Goal: Transaction & Acquisition: Purchase product/service

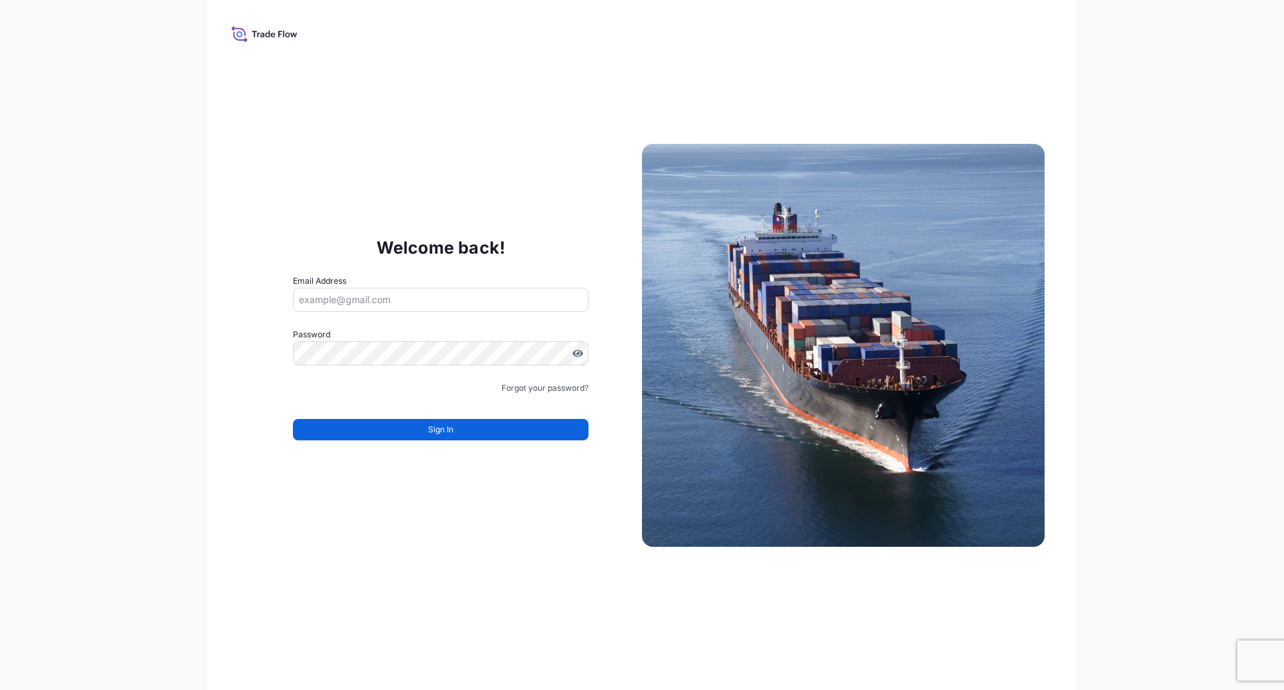
click at [437, 310] on input "Email Address" at bounding box center [441, 300] width 296 height 24
type input "[PERSON_NAME][EMAIL_ADDRESS][PERSON_NAME][DOMAIN_NAME]"
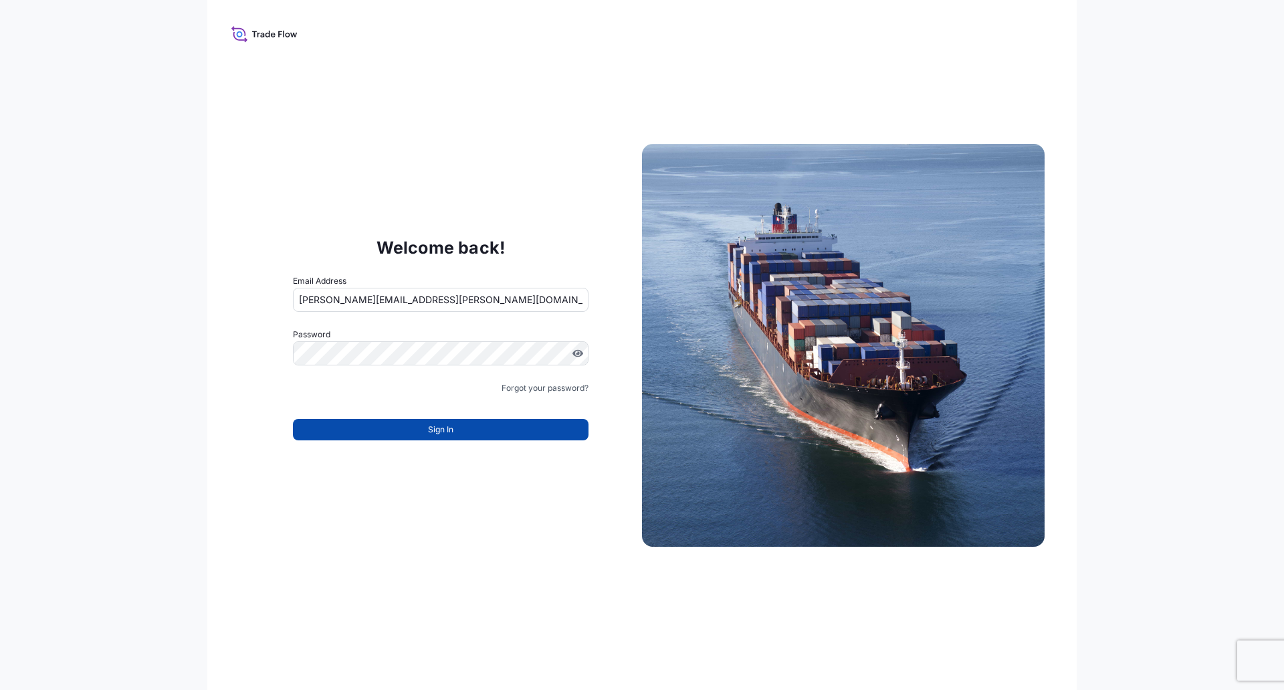
click at [494, 431] on button "Sign In" at bounding box center [441, 429] width 296 height 21
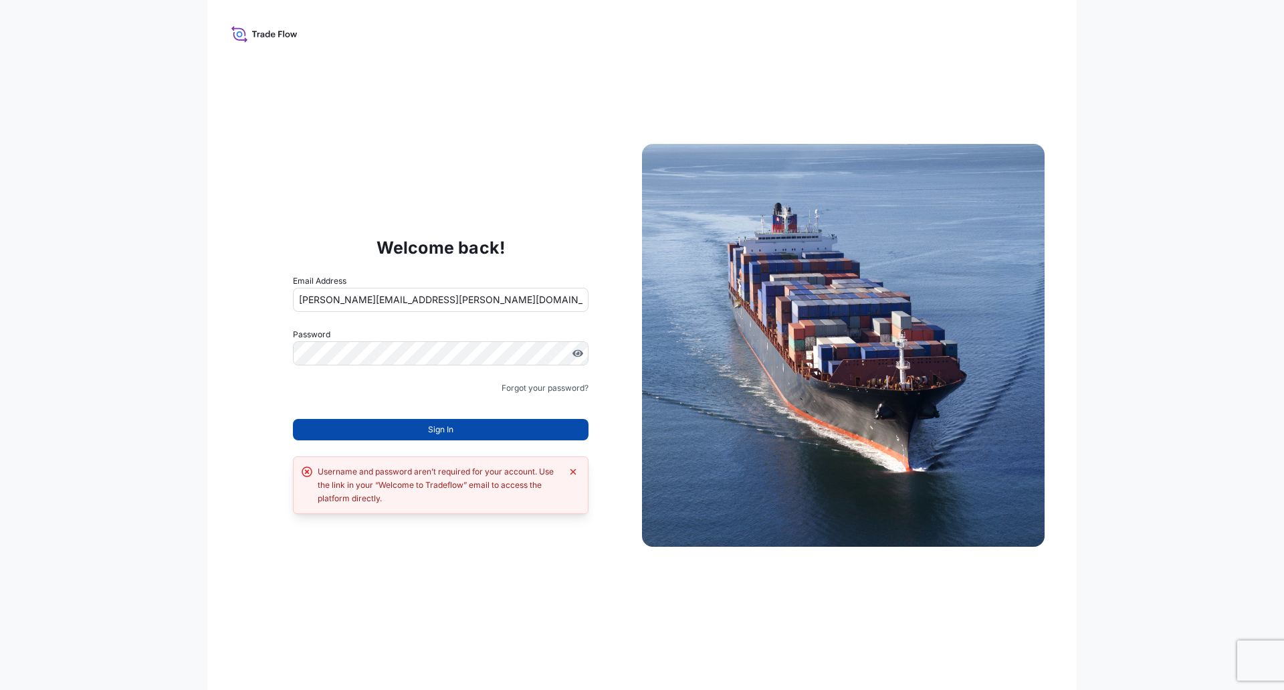
click at [483, 429] on button "Sign In" at bounding box center [441, 429] width 296 height 21
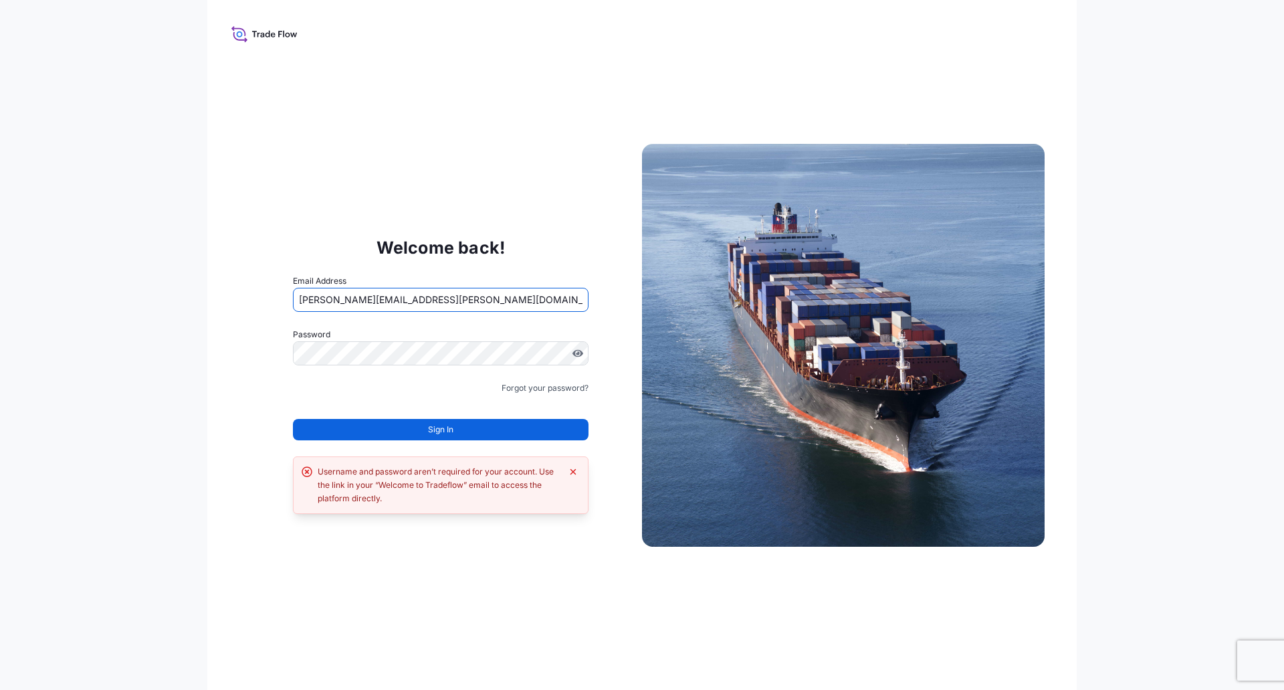
click at [1073, 450] on div "Welcome back! Email Address oliver.dieckert@bdpint.com Password Must include: U…" at bounding box center [642, 345] width 870 height 690
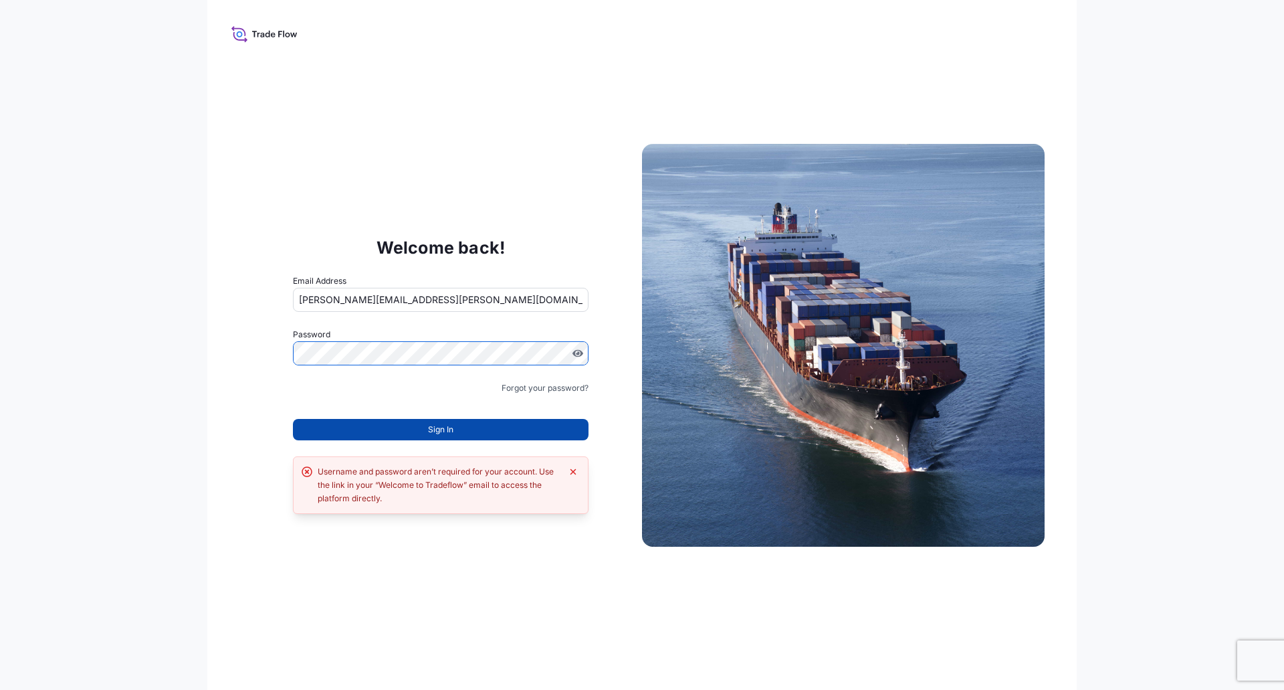
click at [351, 421] on button "Sign In" at bounding box center [441, 429] width 296 height 21
click at [465, 429] on button "Sign In" at bounding box center [441, 429] width 296 height 21
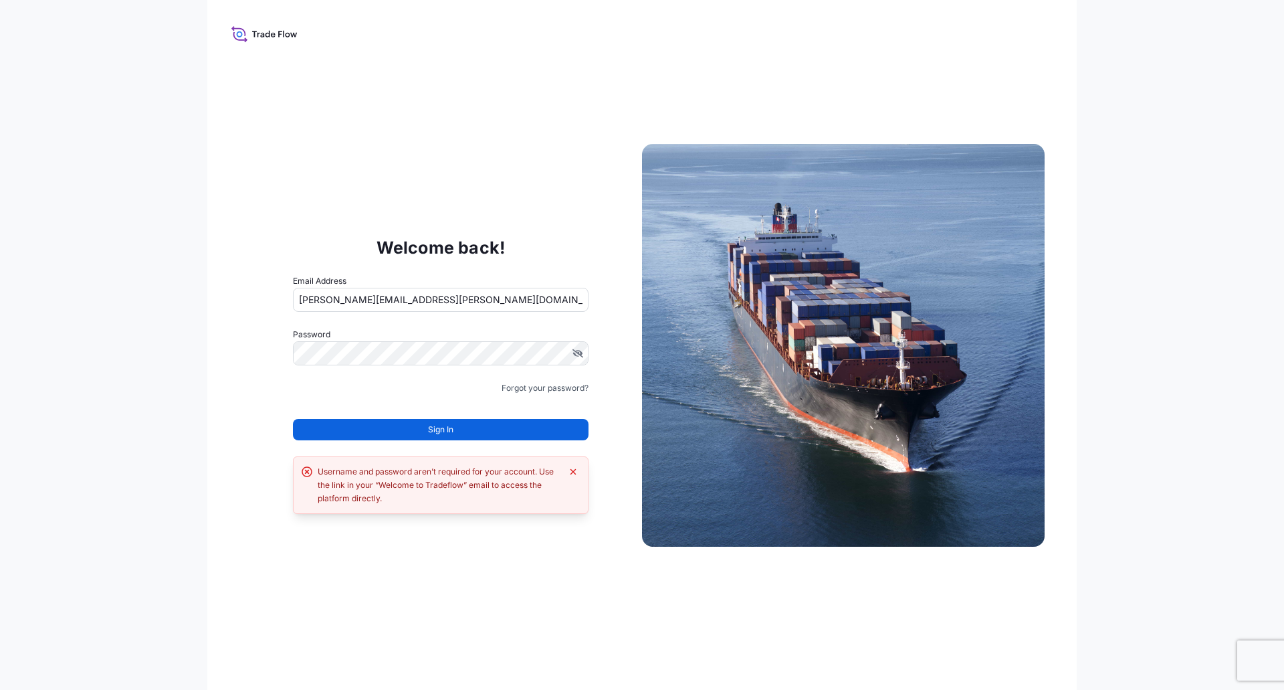
click at [450, 484] on div "Username and password aren’t required for your account. Use the link in your “W…" at bounding box center [439, 485] width 243 height 40
click at [264, 31] on icon at bounding box center [264, 33] width 66 height 19
click at [570, 470] on icon "Dismiss error" at bounding box center [573, 471] width 11 height 11
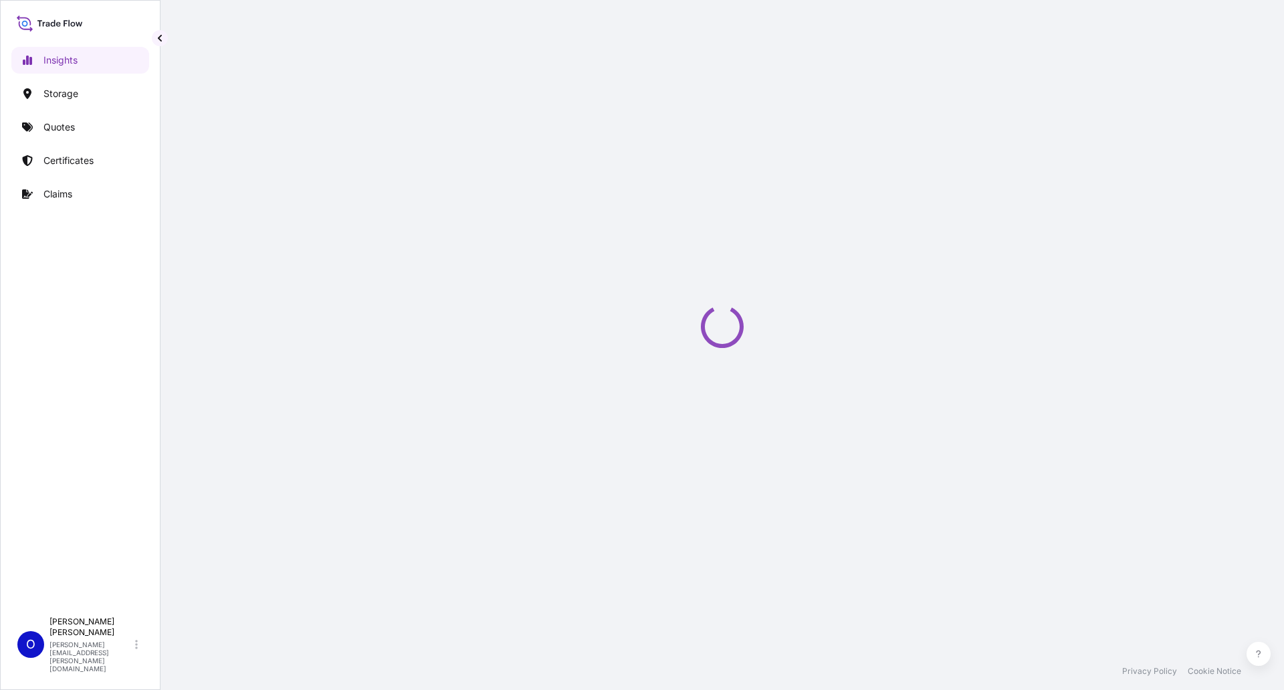
select select "2025"
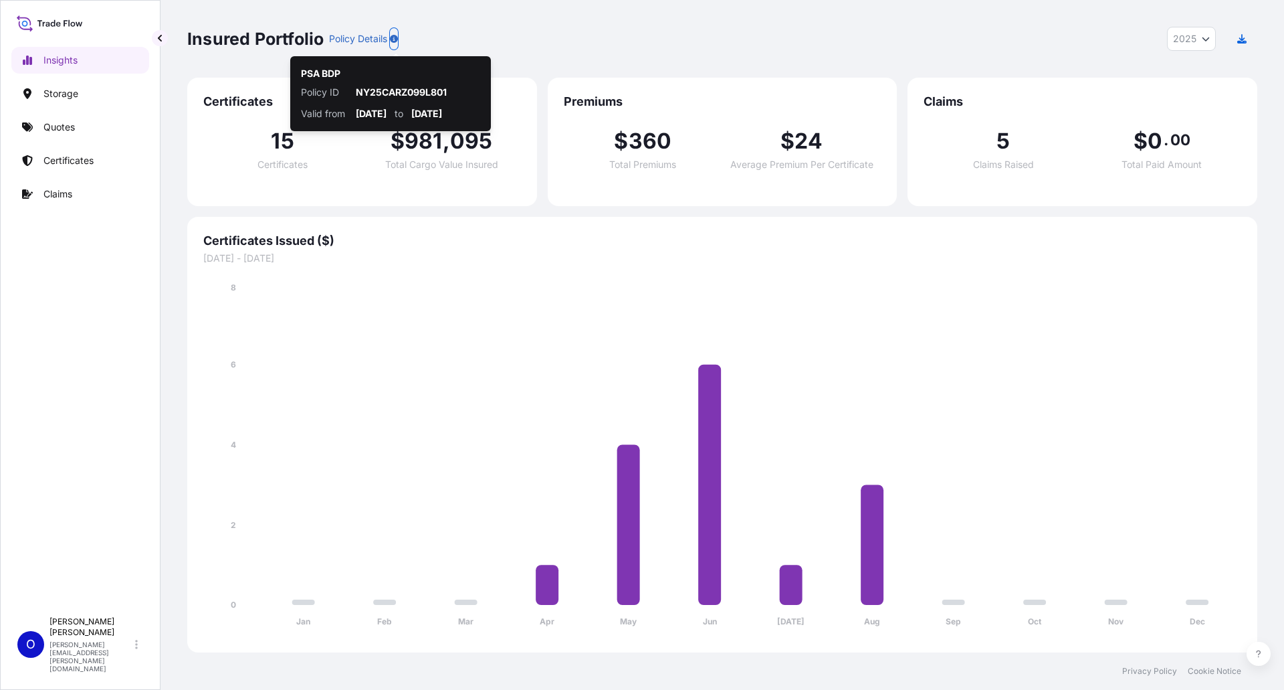
drag, startPoint x: 755, startPoint y: 12, endPoint x: 755, endPoint y: 21, distance: 9.4
click at [755, 21] on div "Insured Portfolio Policy Details 2025 2025 2024 2023 2022" at bounding box center [722, 39] width 1070 height 78
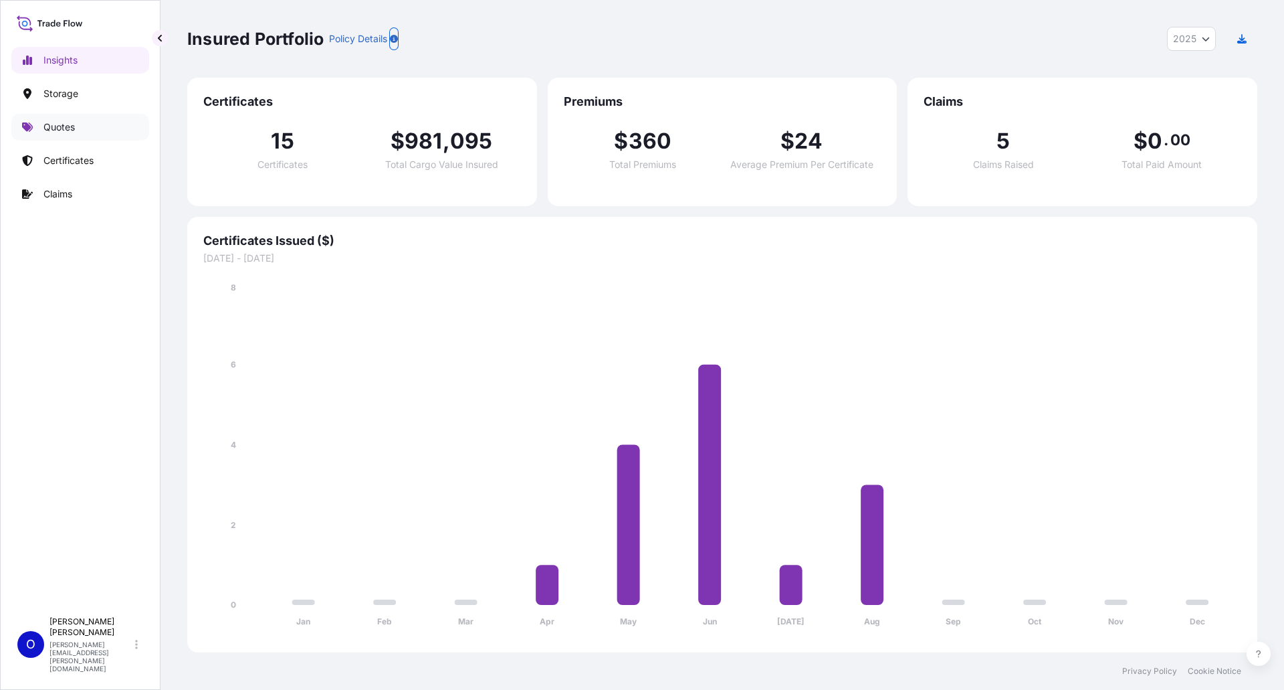
click at [63, 121] on p "Quotes" at bounding box center [58, 126] width 31 height 13
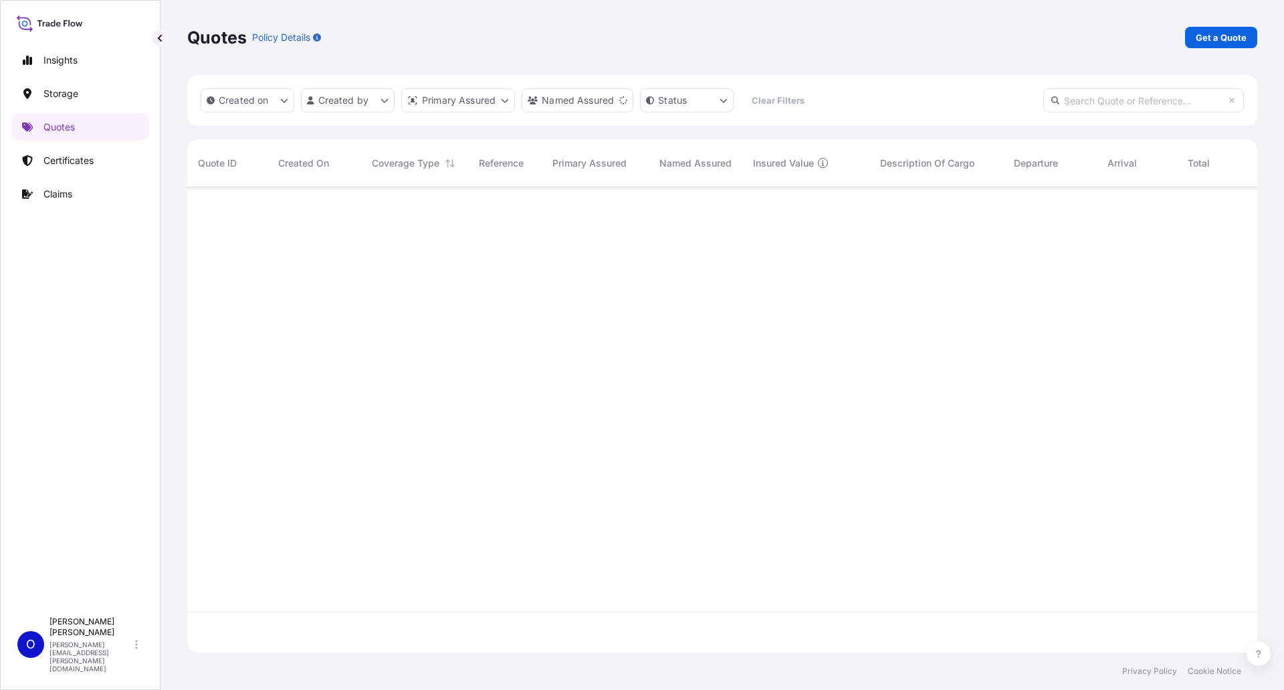
scroll to position [503, 1060]
click at [1201, 33] on p "Get a Quote" at bounding box center [1221, 37] width 51 height 13
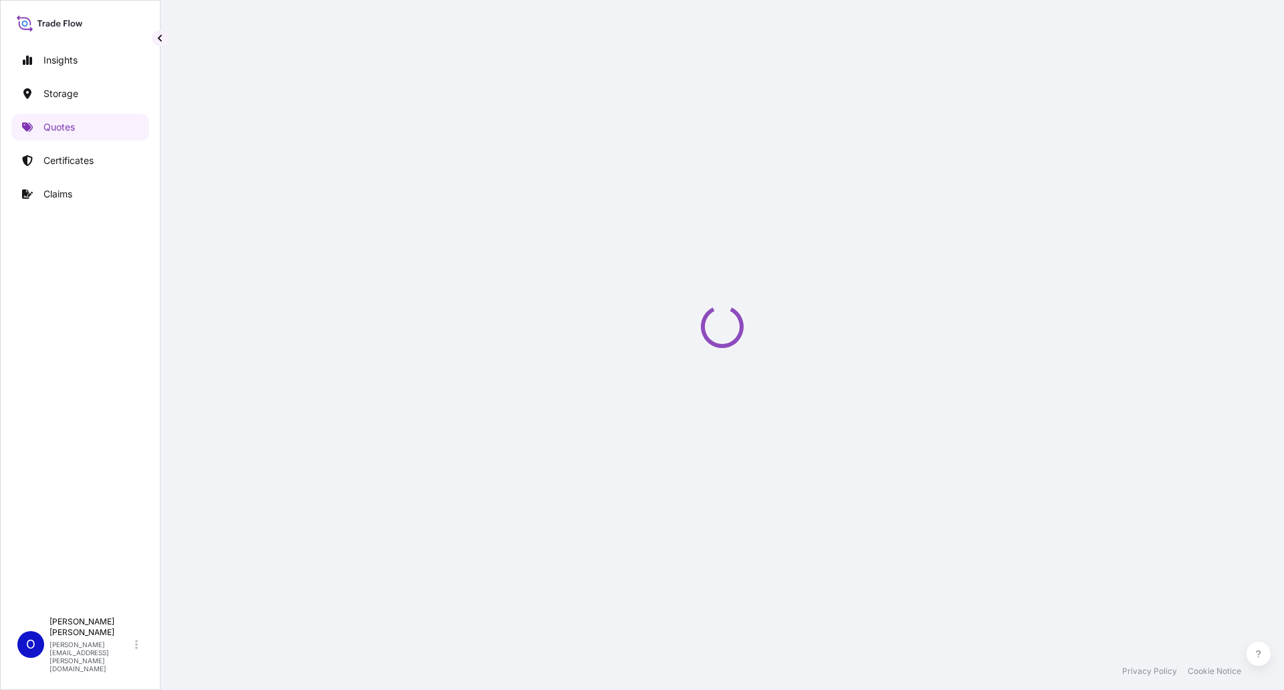
scroll to position [21, 0]
select select "Water"
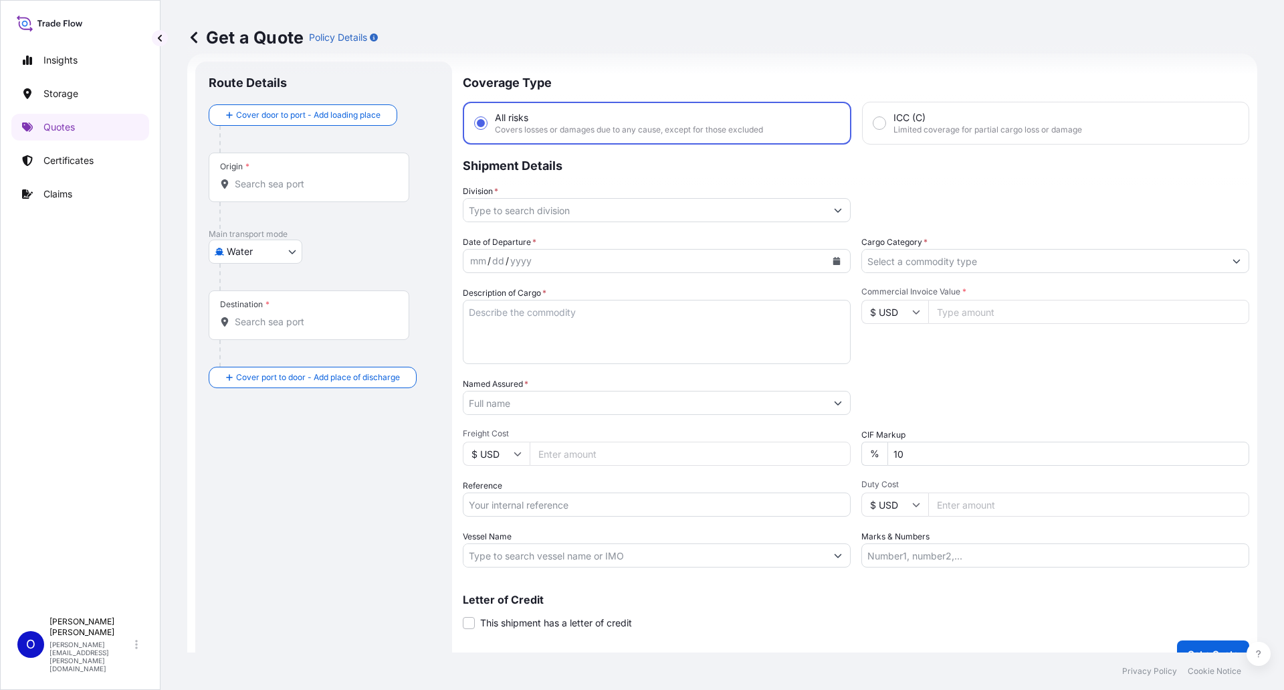
drag, startPoint x: 1257, startPoint y: 463, endPoint x: 1262, endPoint y: 387, distance: 76.4
click at [1234, 439] on div "Get a Quote Policy Details Route Details Cover door to port - Add loading place…" at bounding box center [723, 326] width 1124 height 652
click at [1271, 385] on div "Get a Quote Policy Details Route Details Cover door to port - Add loading place…" at bounding box center [723, 326] width 1124 height 652
drag, startPoint x: 1234, startPoint y: 371, endPoint x: 1173, endPoint y: 350, distance: 64.3
click at [1233, 371] on div "Date of Departure * mm / dd / yyyy Cargo Category * Description of Cargo * Comm…" at bounding box center [856, 401] width 787 height 332
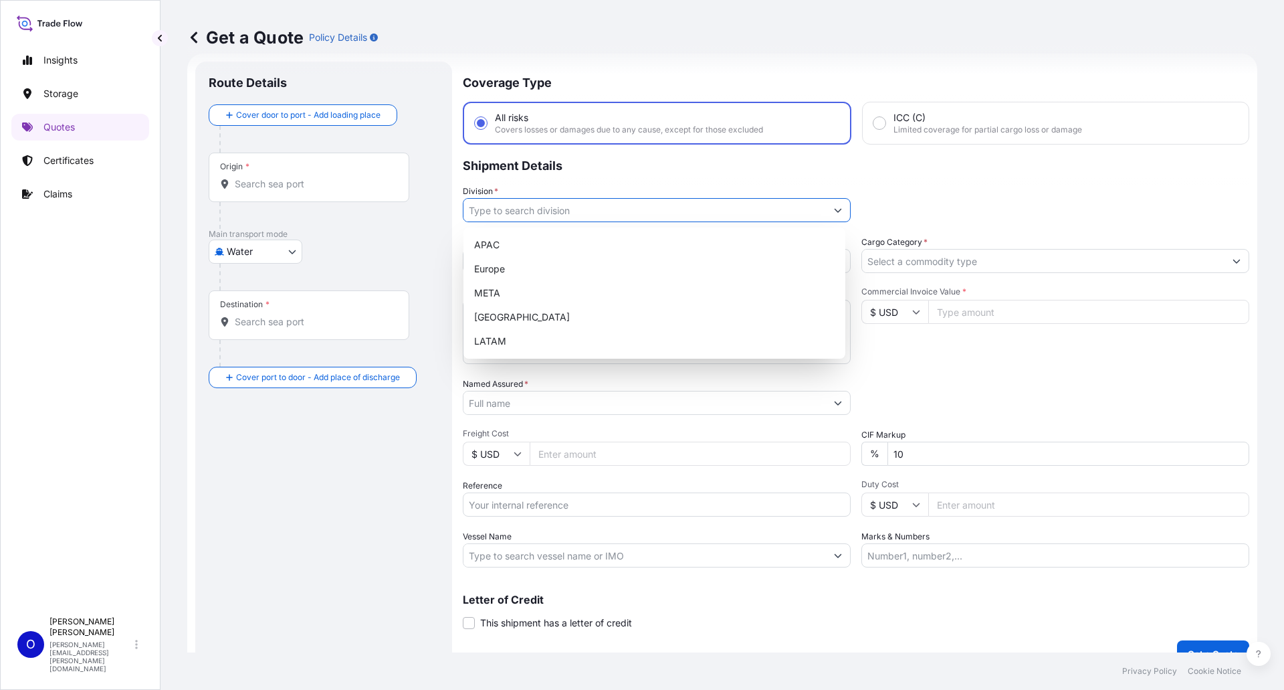
click at [585, 118] on div "All risks Covers losses or damages due to any cause, except for those excluded" at bounding box center [629, 123] width 268 height 24
click at [487, 118] on input "All risks Covers losses or damages due to any cause, except for those excluded" at bounding box center [481, 123] width 12 height 12
click at [528, 207] on input "Division *" at bounding box center [645, 210] width 363 height 24
click at [507, 267] on div "Europe" at bounding box center [654, 269] width 371 height 24
type input "Europe"
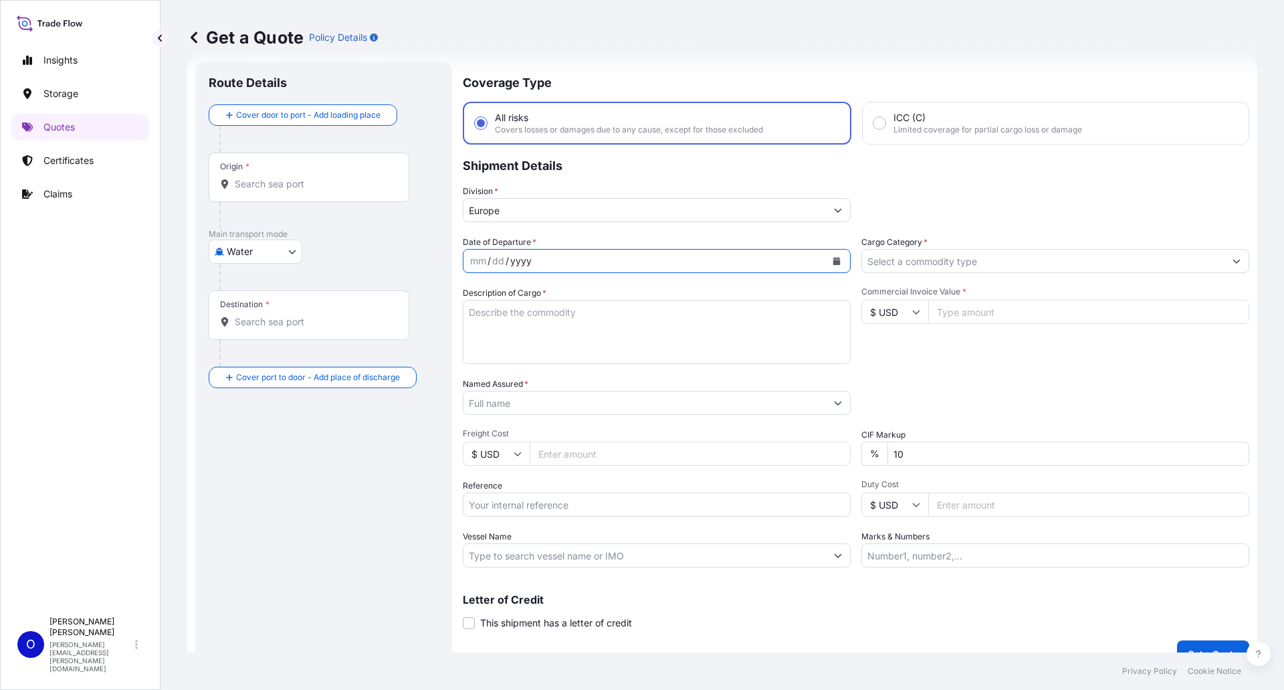
click at [517, 262] on div "yyyy" at bounding box center [521, 261] width 24 height 16
click at [537, 260] on div "mm / dd / yyyy" at bounding box center [645, 261] width 363 height 24
click at [572, 262] on div "mm / dd / yyyy" at bounding box center [645, 261] width 363 height 24
click at [833, 257] on icon "Calendar" at bounding box center [837, 261] width 8 height 8
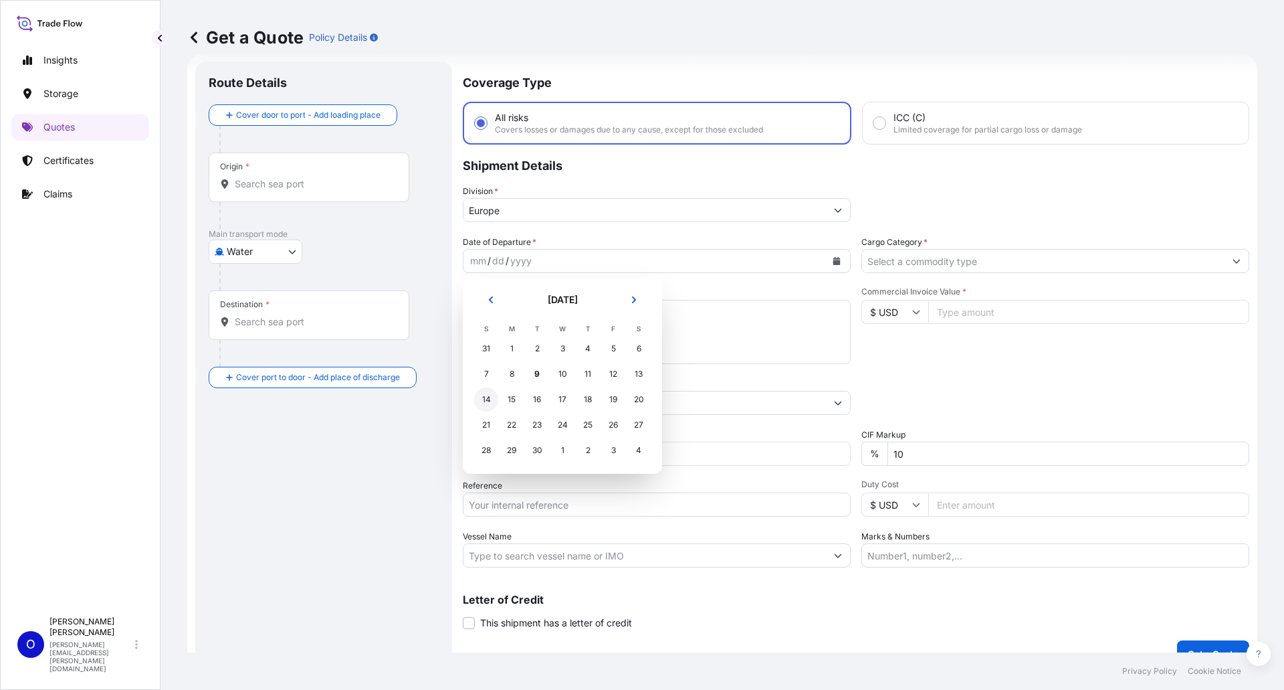
click at [489, 398] on div "14" at bounding box center [486, 399] width 24 height 24
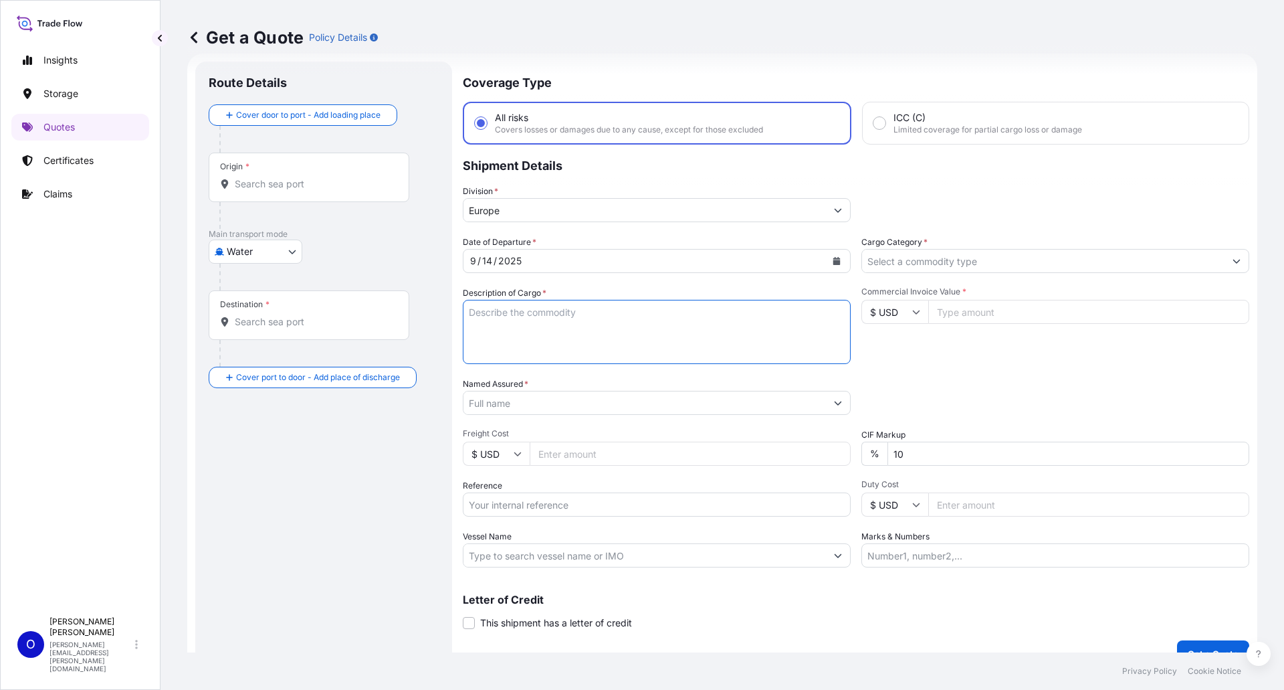
click at [514, 324] on textarea "Description of Cargo *" at bounding box center [657, 332] width 388 height 64
paste textarea "SODIUM SILICATE ALKASIL N33 POWDER"
type textarea "SODIUM SILICATE ALKASIL N33 POWDER"
click at [277, 168] on div "Origin *" at bounding box center [309, 178] width 201 height 50
click at [277, 177] on input "Origin *" at bounding box center [314, 183] width 158 height 13
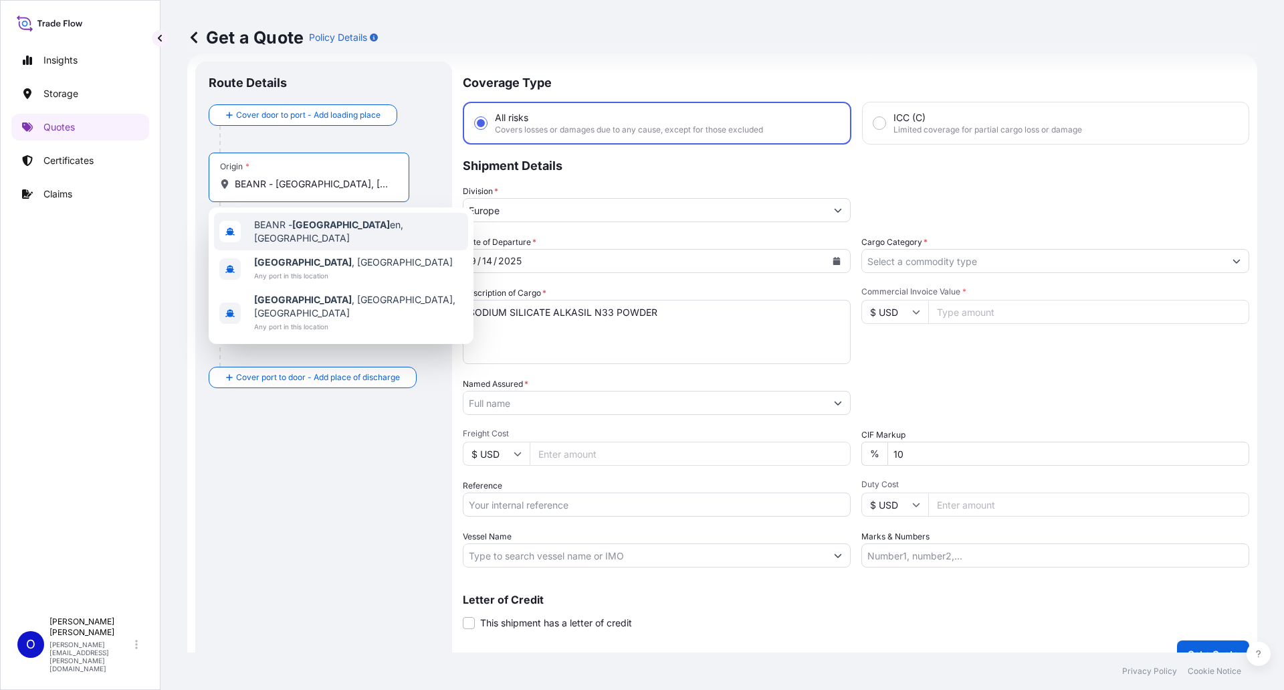
type input "BEANR - [GEOGRAPHIC_DATA], [GEOGRAPHIC_DATA]"
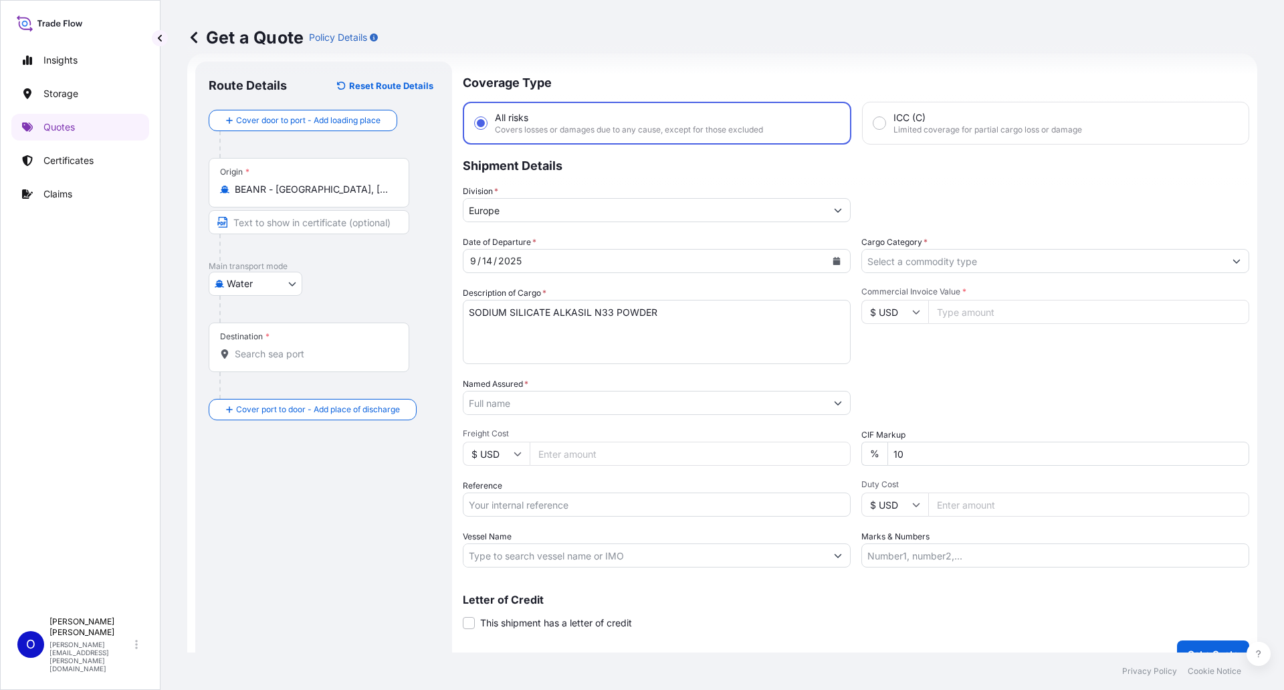
click at [422, 226] on div "Origin * BEANR - [GEOGRAPHIC_DATA], [GEOGRAPHIC_DATA]" at bounding box center [324, 209] width 230 height 103
drag, startPoint x: 316, startPoint y: 305, endPoint x: 431, endPoint y: 114, distance: 222.9
click at [326, 255] on div "Cover door to port - Add loading place Place of loading Road / [GEOGRAPHIC_DATA…" at bounding box center [324, 265] width 230 height 310
click at [431, 267] on p "Main transport mode" at bounding box center [324, 266] width 230 height 11
click at [389, 282] on div "Water Air Water Inland" at bounding box center [324, 284] width 230 height 24
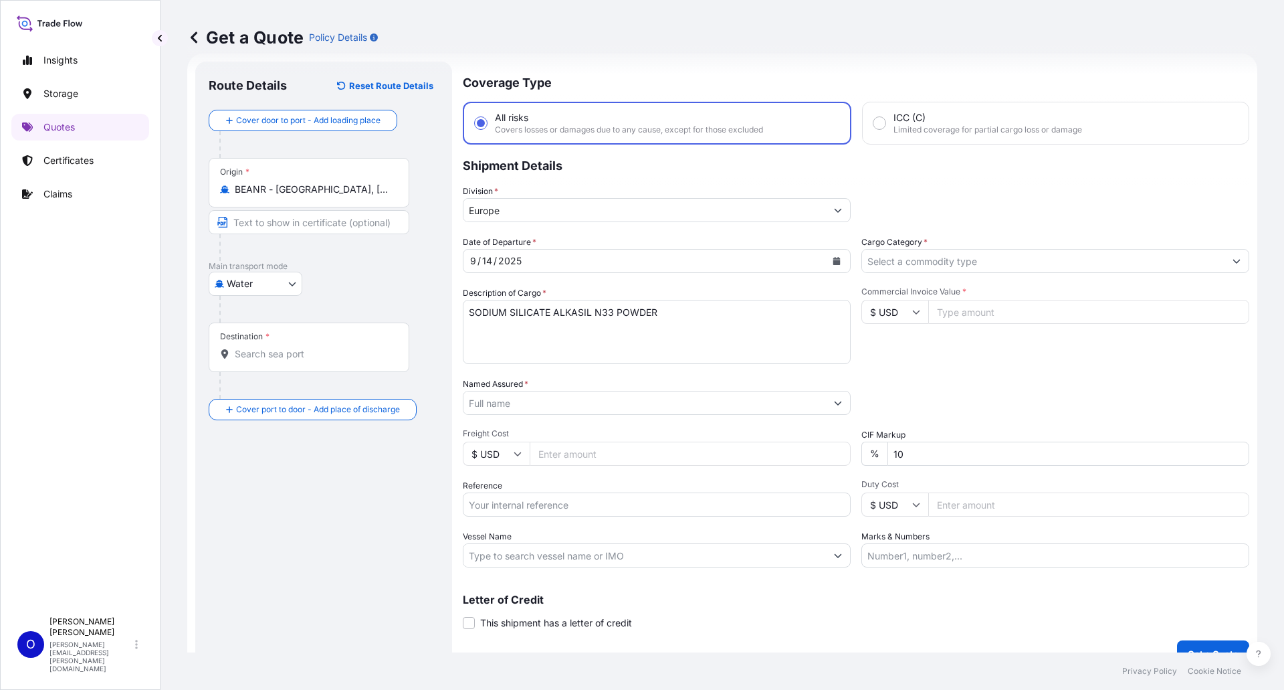
click at [266, 343] on div "Destination *" at bounding box center [309, 347] width 201 height 50
click at [266, 347] on input "Destination *" at bounding box center [314, 353] width 158 height 13
type input "USNYC - [US_STATE], [GEOGRAPHIC_DATA]"
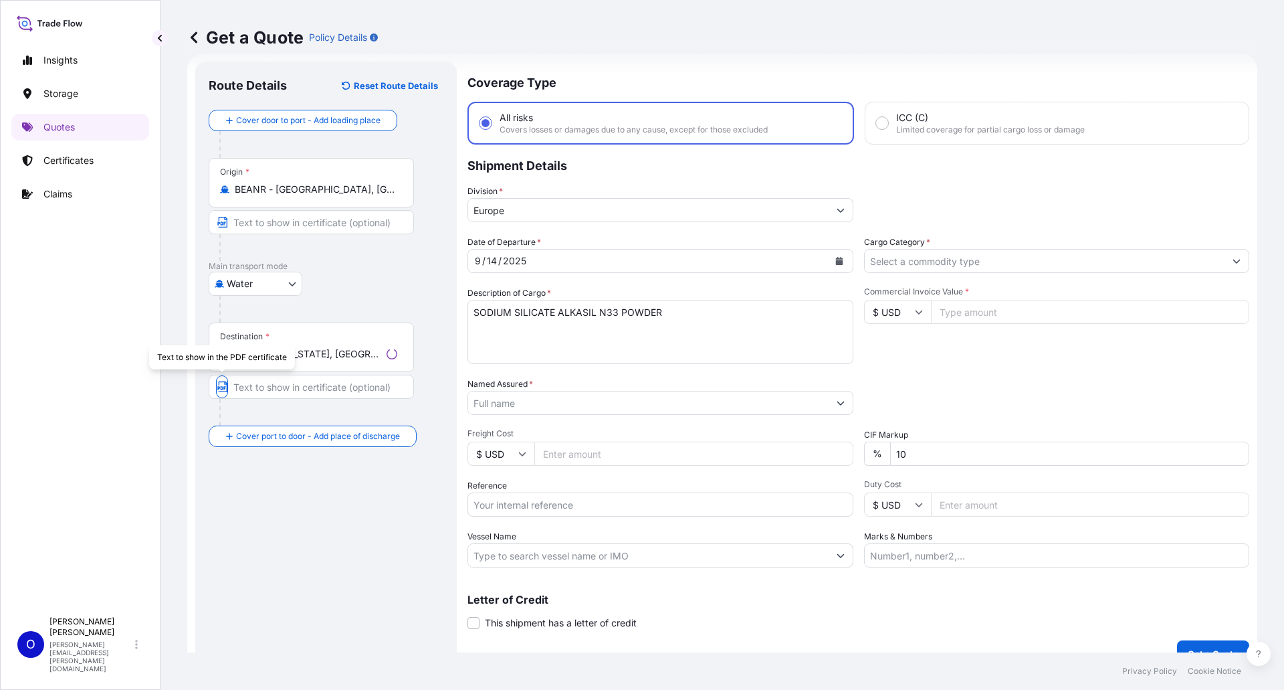
click at [357, 284] on div "Water Air Water Inland" at bounding box center [326, 284] width 235 height 24
click at [826, 40] on div "Get a Quote Policy Details" at bounding box center [722, 37] width 1070 height 21
click at [1123, 85] on p "Coverage Type" at bounding box center [856, 82] width 787 height 40
click at [908, 263] on input "Cargo Category *" at bounding box center [1043, 261] width 363 height 24
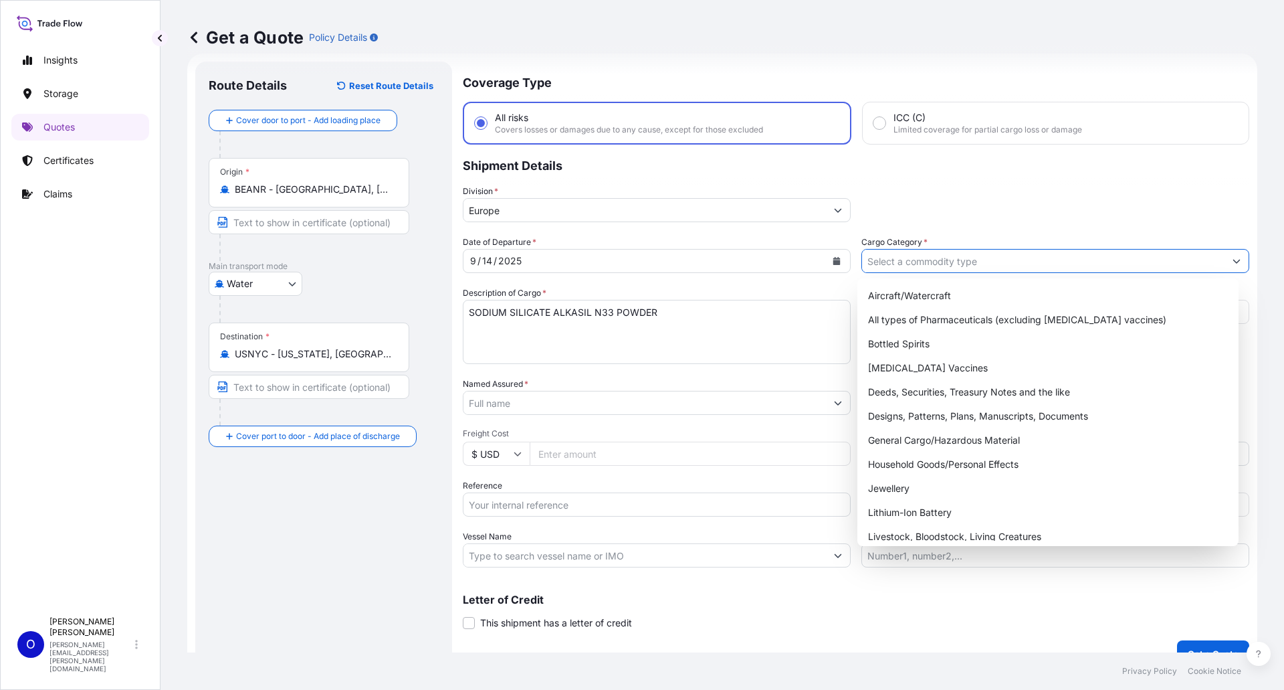
click at [1054, 245] on div "Cargo Category *" at bounding box center [1056, 253] width 388 height 37
click at [964, 443] on div "General Cargo/Hazardous Material" at bounding box center [1048, 440] width 371 height 24
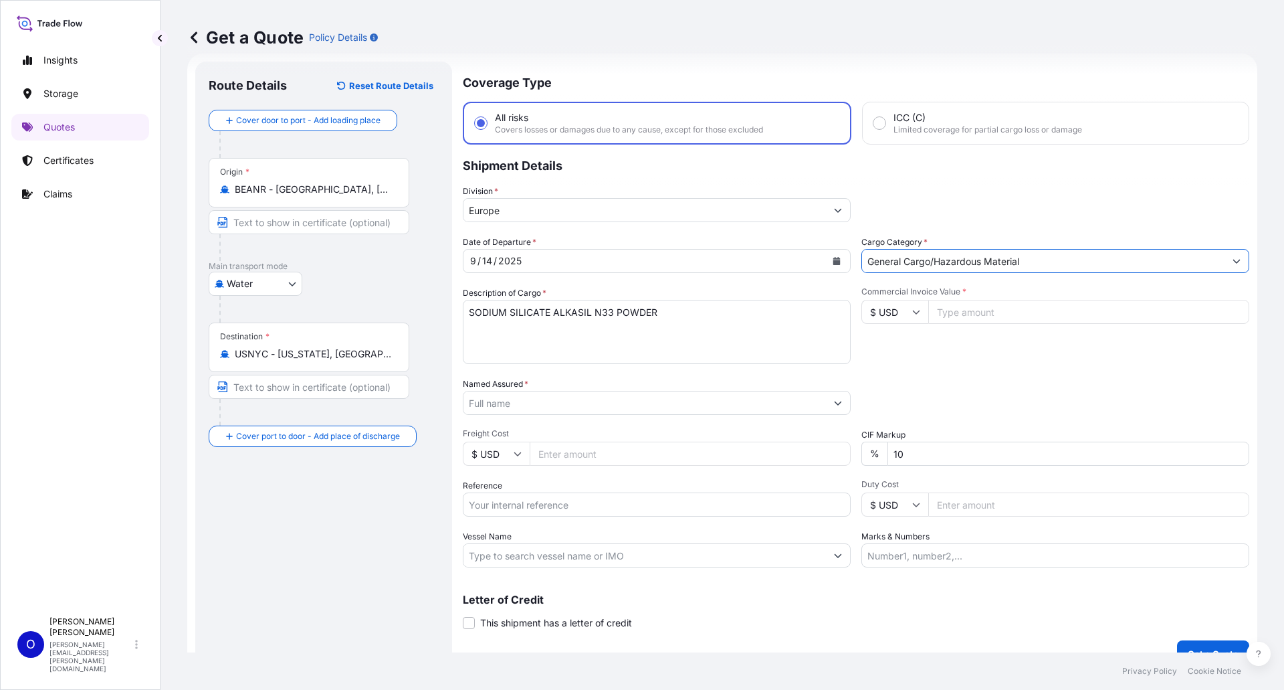
type input "General Cargo/Hazardous Material"
click at [912, 310] on icon at bounding box center [916, 312] width 8 height 8
click at [898, 345] on div "€ EUR" at bounding box center [890, 348] width 56 height 25
type input "€ EUR"
click at [989, 313] on input "Commercial Invoice Value *" at bounding box center [1089, 312] width 321 height 24
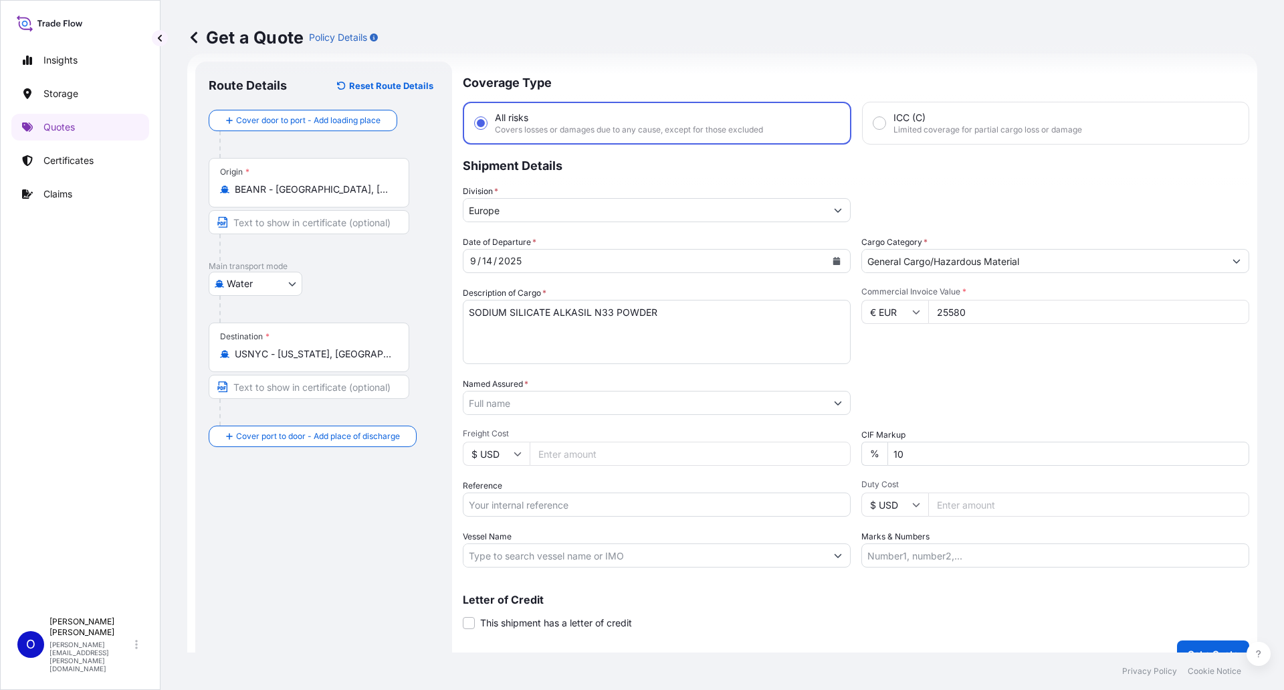
type input "25580"
drag, startPoint x: 1145, startPoint y: 225, endPoint x: 1152, endPoint y: 232, distance: 9.5
click at [1152, 232] on div "Coverage Type All risks Covers losses or damages due to any cause, except for t…" at bounding box center [856, 364] width 787 height 605
click at [995, 370] on div "Date of Departure * [DATE] Cargo Category * General Cargo/Hazardous Material De…" at bounding box center [856, 401] width 787 height 332
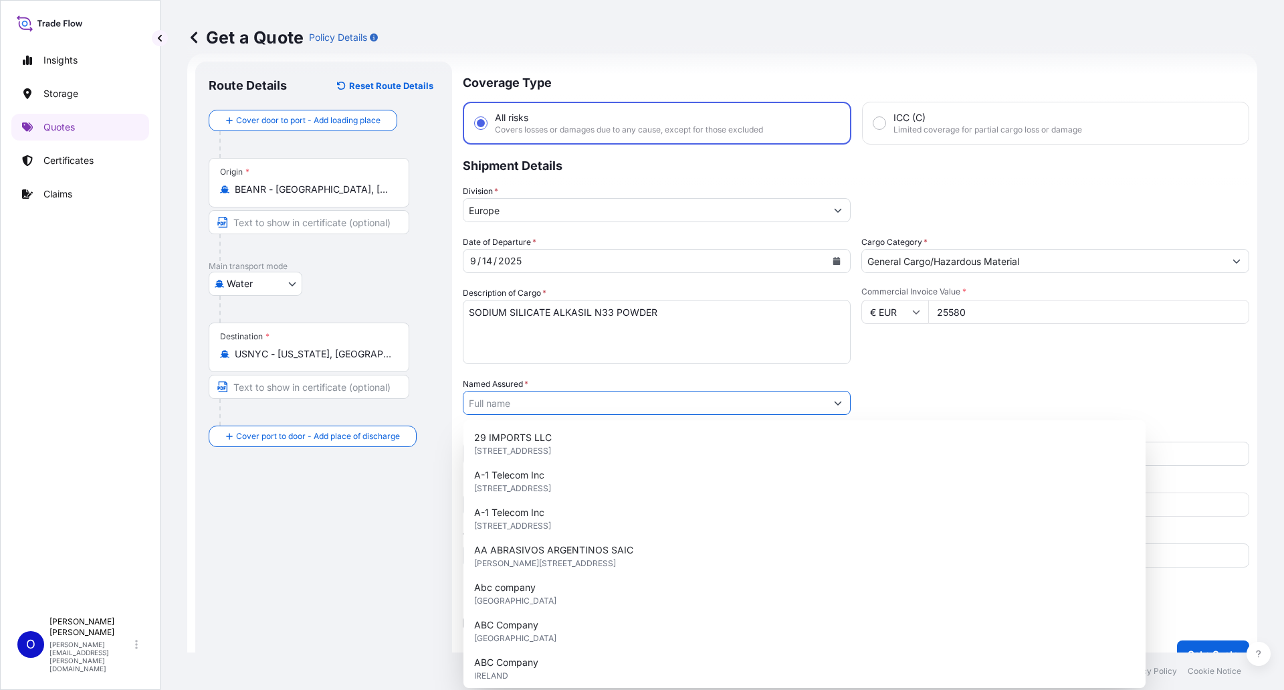
click at [563, 403] on input "Named Assured *" at bounding box center [645, 403] width 363 height 24
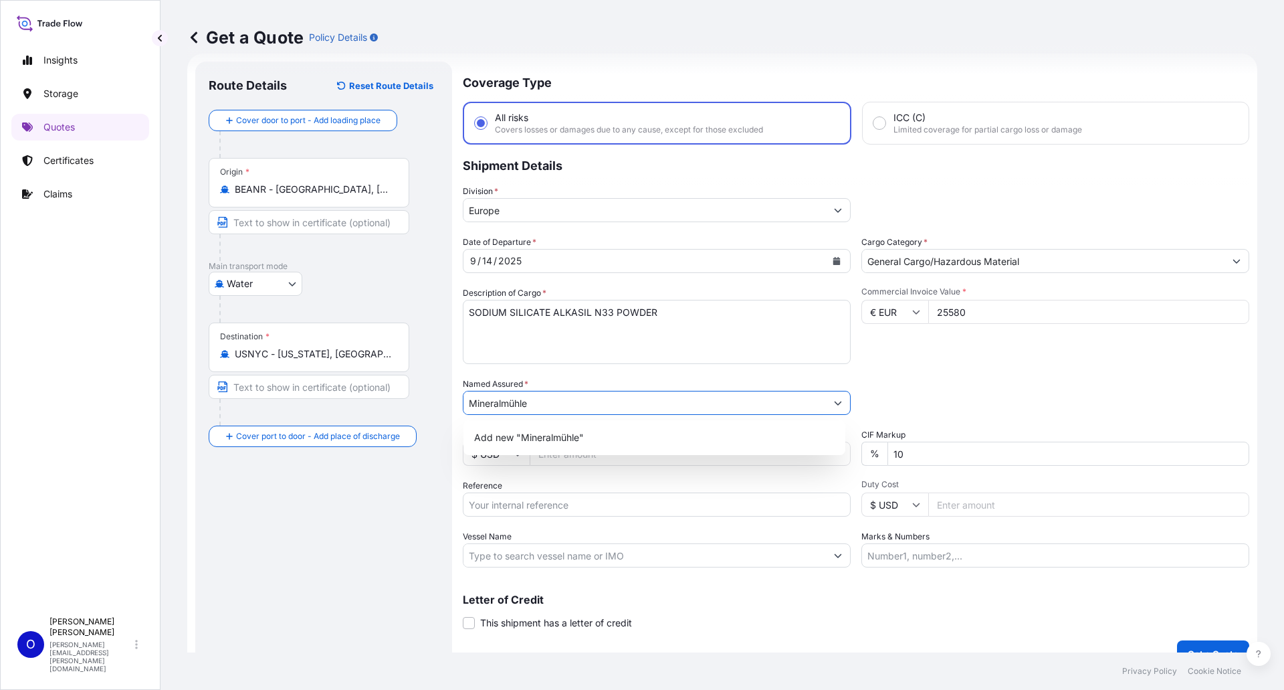
type input "Mineralmühle"
drag, startPoint x: 599, startPoint y: 404, endPoint x: 407, endPoint y: 393, distance: 191.6
click at [407, 393] on form "Route Details Reset Route Details Cover door to port - Add loading place Place …" at bounding box center [722, 364] width 1070 height 621
click at [557, 397] on input "Named Assured *" at bounding box center [645, 403] width 363 height 24
click at [556, 405] on input "Named Assured *" at bounding box center [645, 403] width 363 height 24
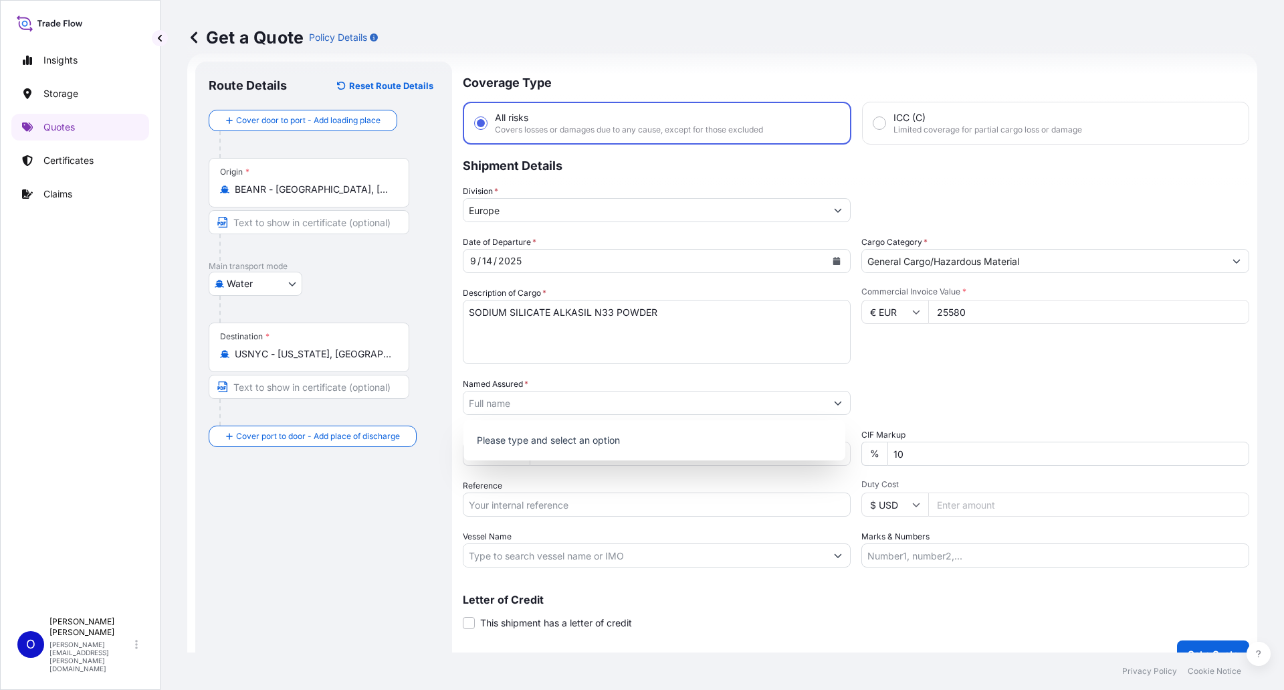
click at [675, 371] on div "Date of Departure * [DATE] Cargo Category * General Cargo/Hazardous Material De…" at bounding box center [856, 401] width 787 height 332
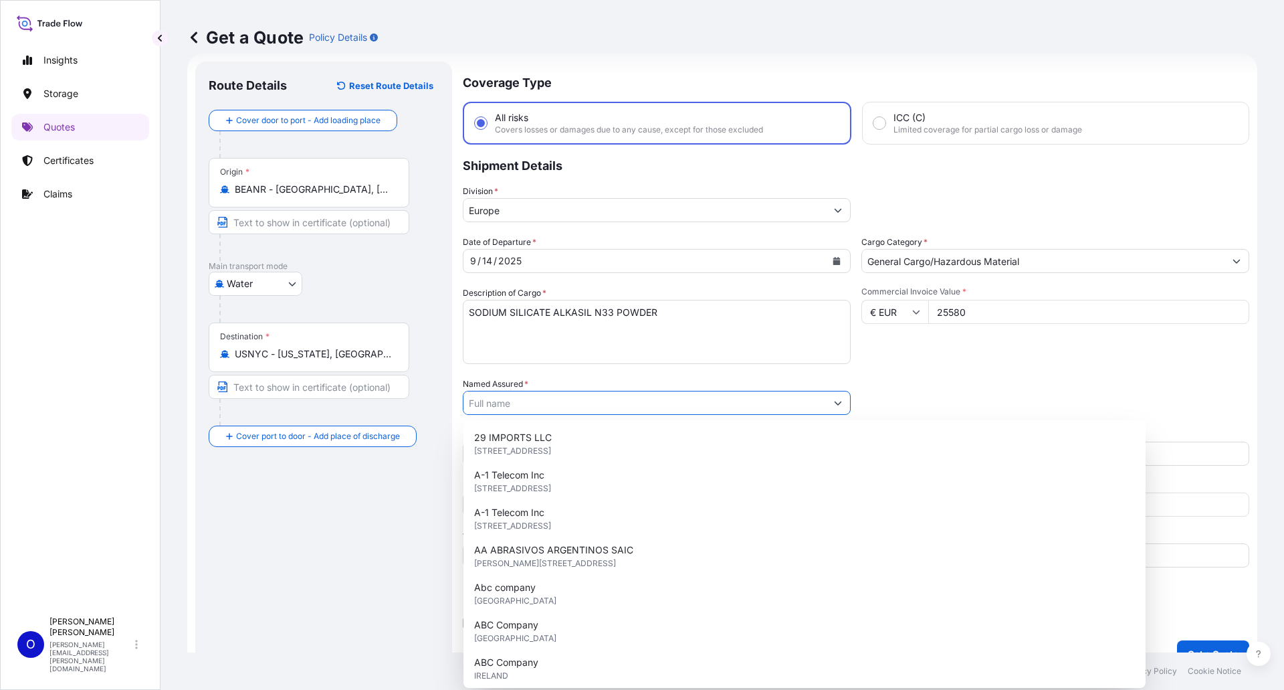
click at [834, 401] on icon "Show suggestions" at bounding box center [838, 403] width 8 height 8
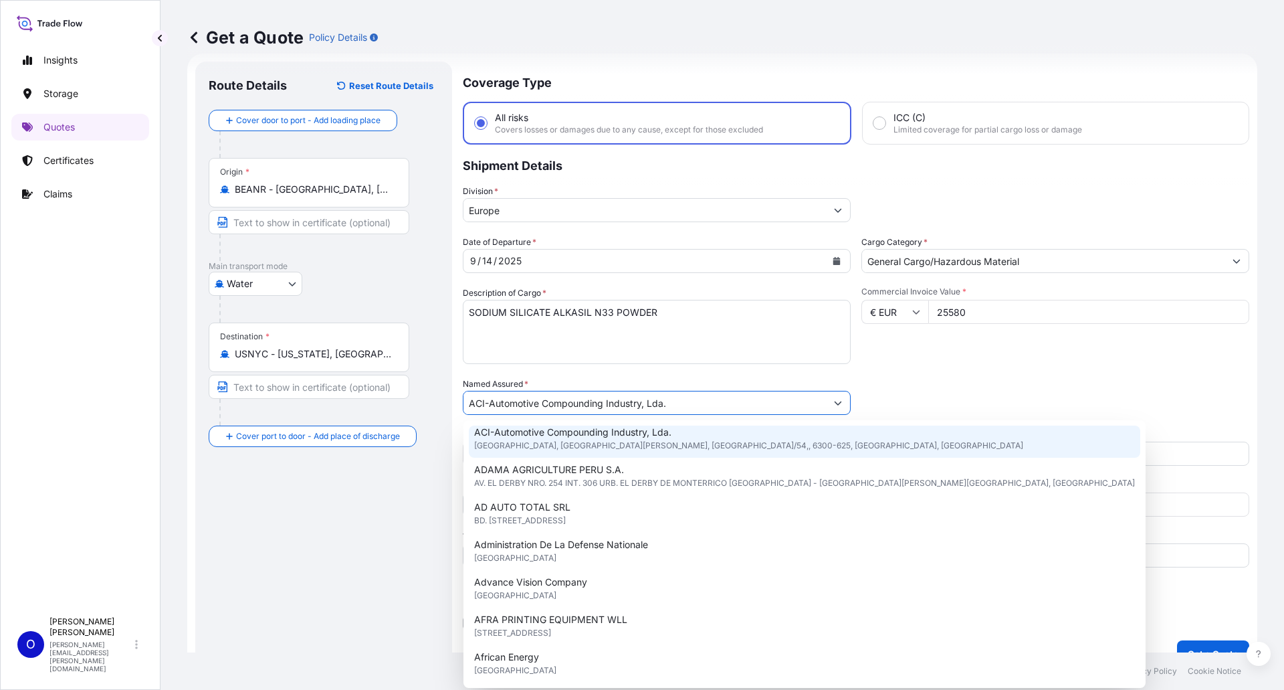
scroll to position [7, 0]
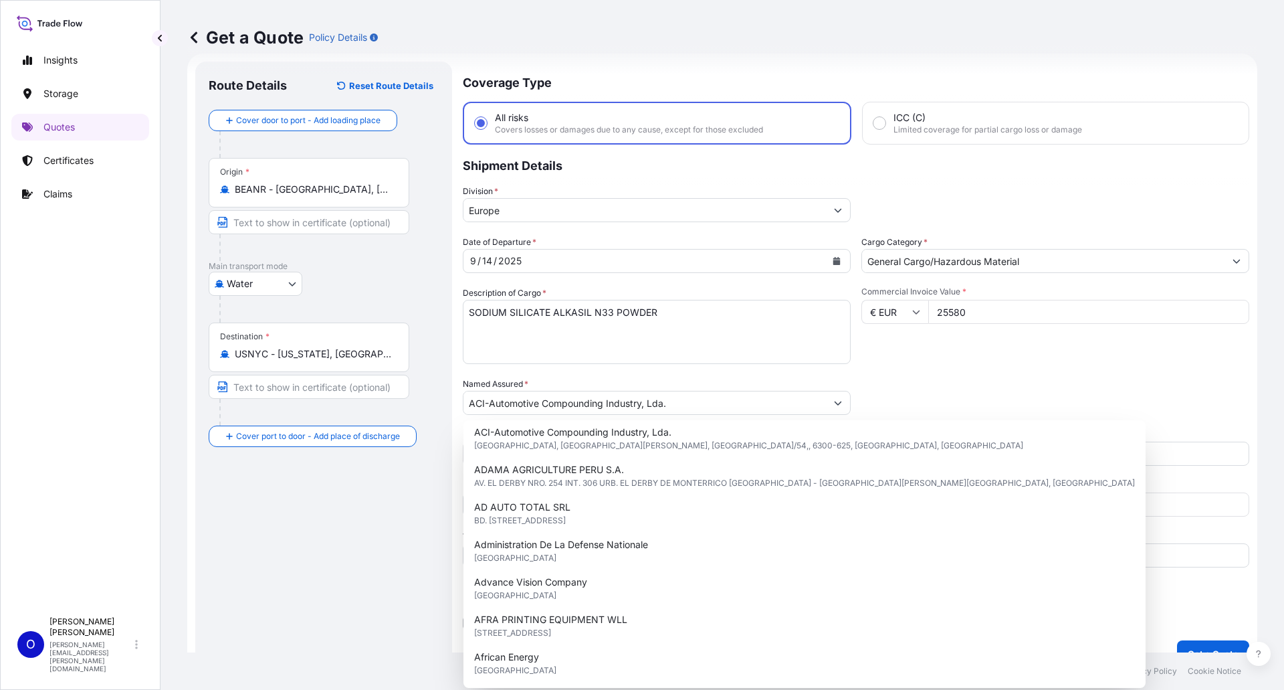
drag, startPoint x: 718, startPoint y: 397, endPoint x: 1284, endPoint y: 263, distance: 581.0
click at [1078, 282] on div "Date of Departure * [DATE] Cargo Category * General Cargo/Hazardous Material De…" at bounding box center [856, 401] width 787 height 332
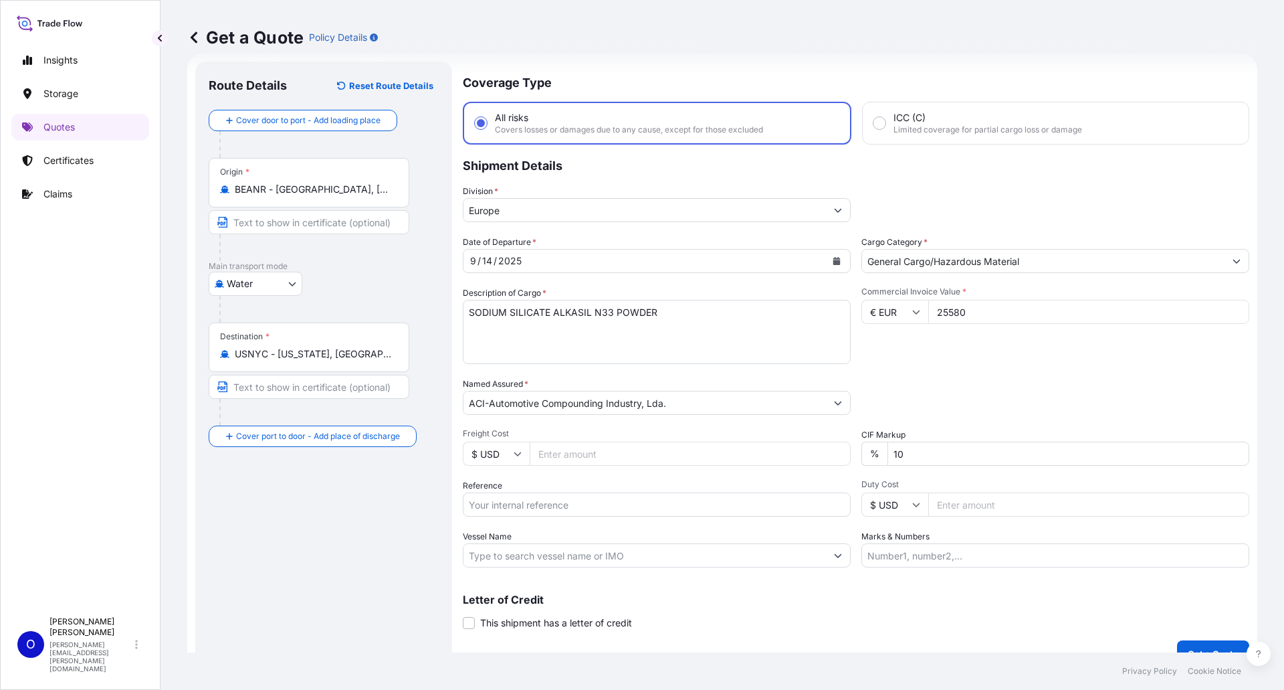
click at [1181, 295] on span "Commercial Invoice Value *" at bounding box center [1056, 291] width 388 height 11
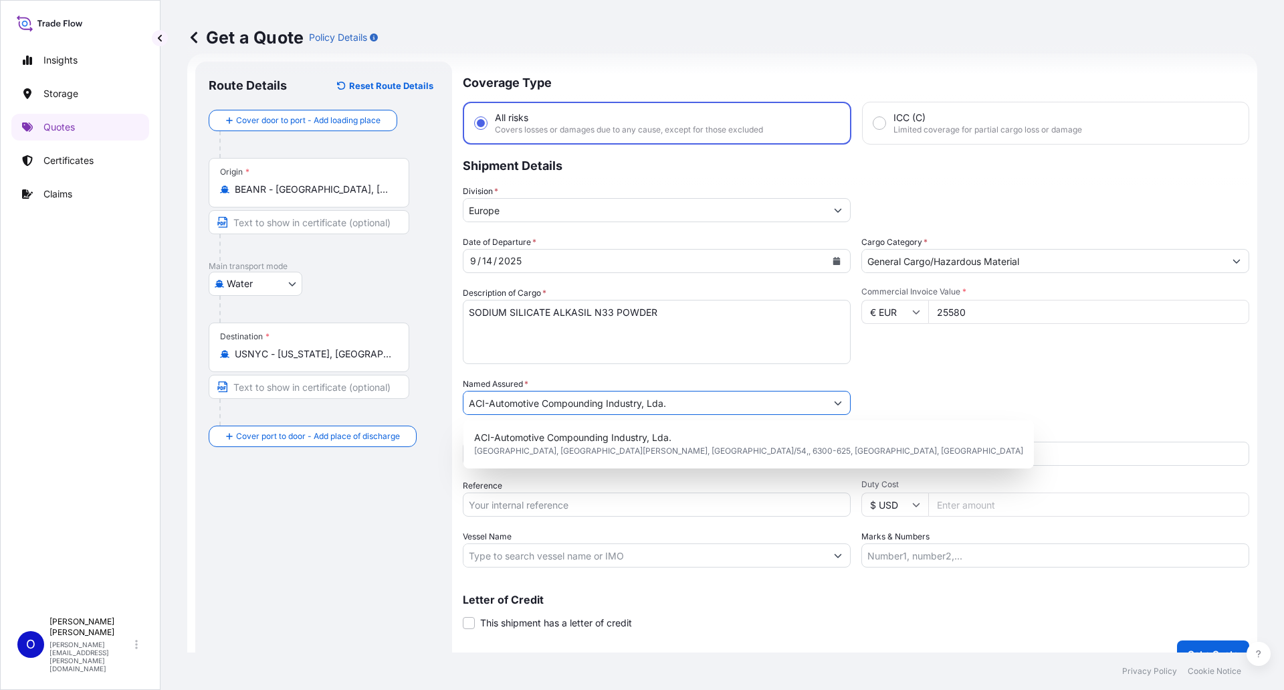
click at [725, 408] on input "ACI-Automotive Compounding Industry, Lda." at bounding box center [645, 403] width 363 height 24
drag, startPoint x: 741, startPoint y: 408, endPoint x: 304, endPoint y: 399, distance: 436.9
click at [304, 399] on form "Route Details Reset Route Details Cover door to port - Add loading place Place …" at bounding box center [722, 364] width 1070 height 621
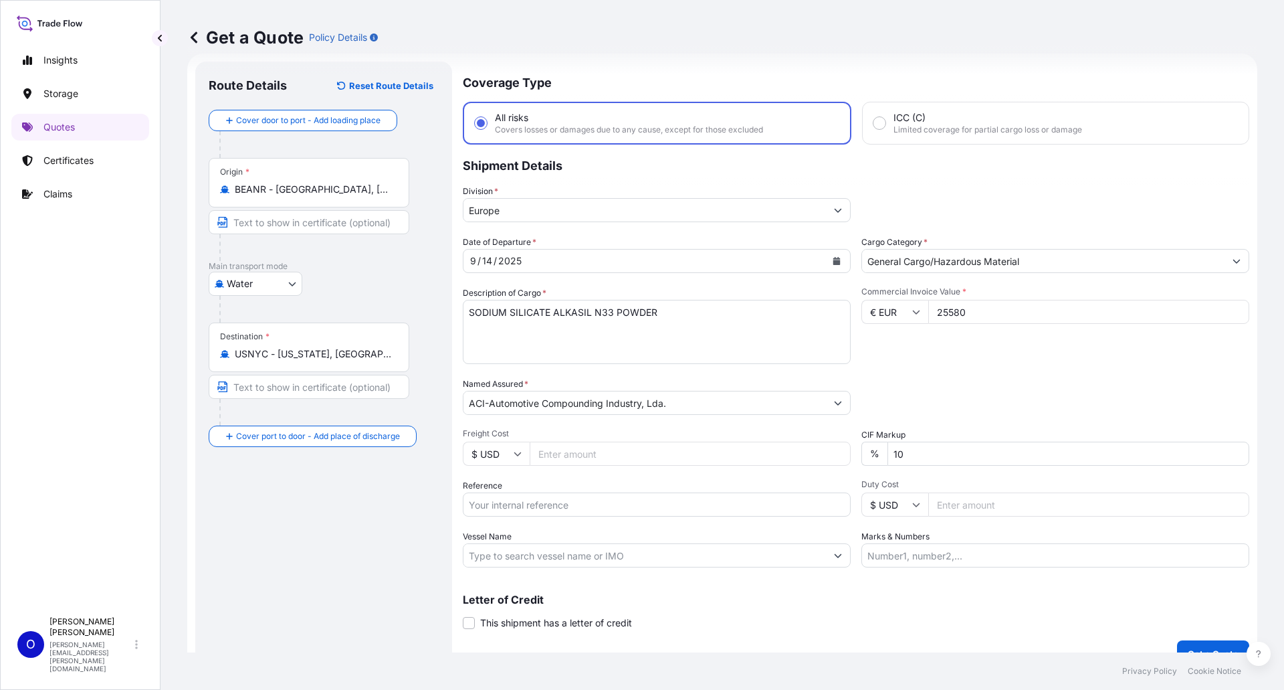
click at [553, 401] on input "ACI-Automotive Compounding Industry, Lda." at bounding box center [645, 403] width 363 height 24
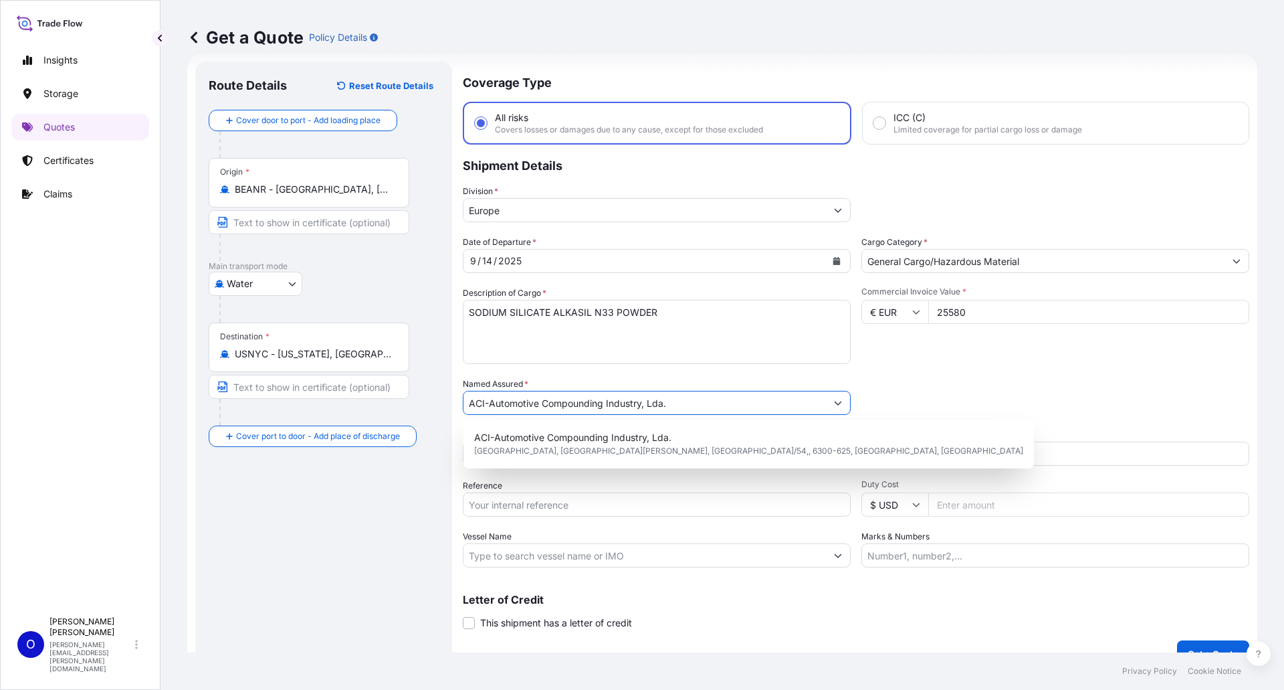
drag, startPoint x: 675, startPoint y: 404, endPoint x: 474, endPoint y: 395, distance: 200.9
click at [474, 395] on input "ACI-Automotive Compounding Industry, Lda." at bounding box center [645, 403] width 363 height 24
paste input "MINERALMUEHLE LEUN, [PERSON_NAME] GMBH & CO. KG"
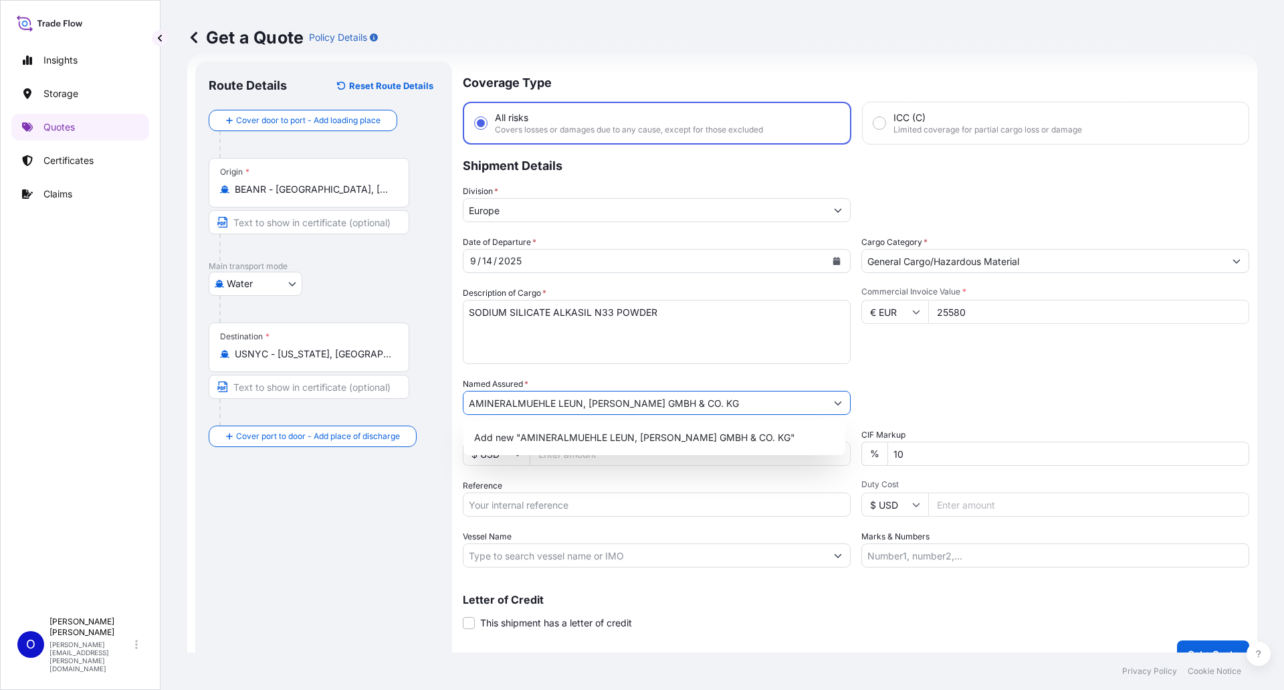
click at [476, 400] on input "AMINERALMUEHLE LEUN, [PERSON_NAME] GMBH & CO. KG" at bounding box center [645, 403] width 363 height 24
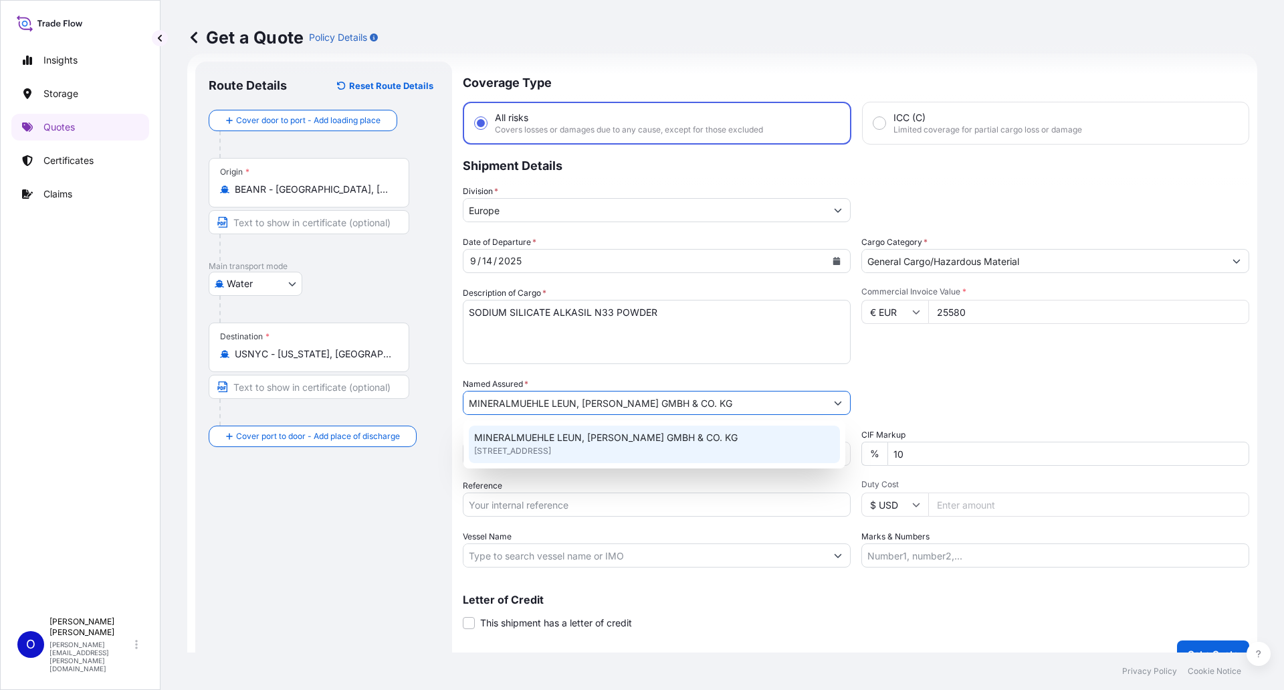
click at [644, 448] on div "MINERALMUEHLE LEUN, [PERSON_NAME] GMBH & CO. KG [STREET_ADDRESS]" at bounding box center [654, 443] width 371 height 37
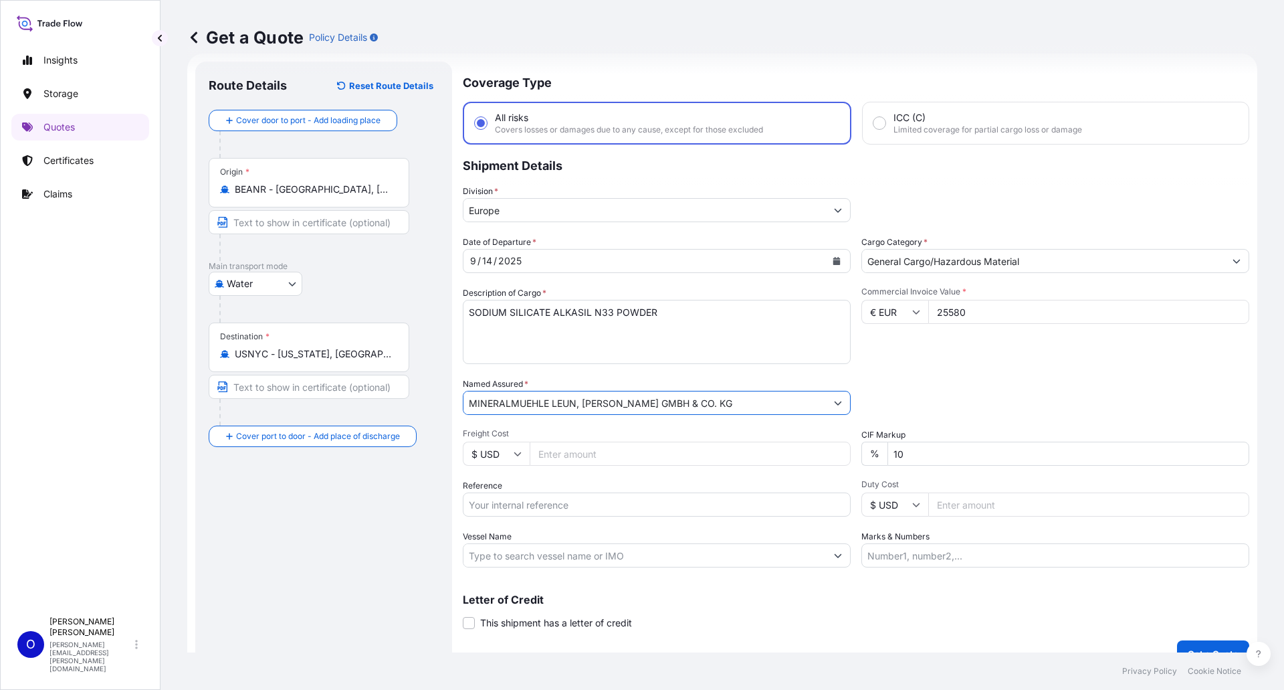
type input "MINERALMUEHLE LEUN, [PERSON_NAME] GMBH & CO. KG"
drag, startPoint x: 1031, startPoint y: 387, endPoint x: 1034, endPoint y: 379, distance: 8.7
click at [1034, 379] on div "Packing Category Type to search a container mode Please select a primary mode o…" at bounding box center [1056, 395] width 388 height 37
click at [993, 381] on div "Packing Category Type to search a container mode Please select a primary mode o…" at bounding box center [1056, 395] width 388 height 37
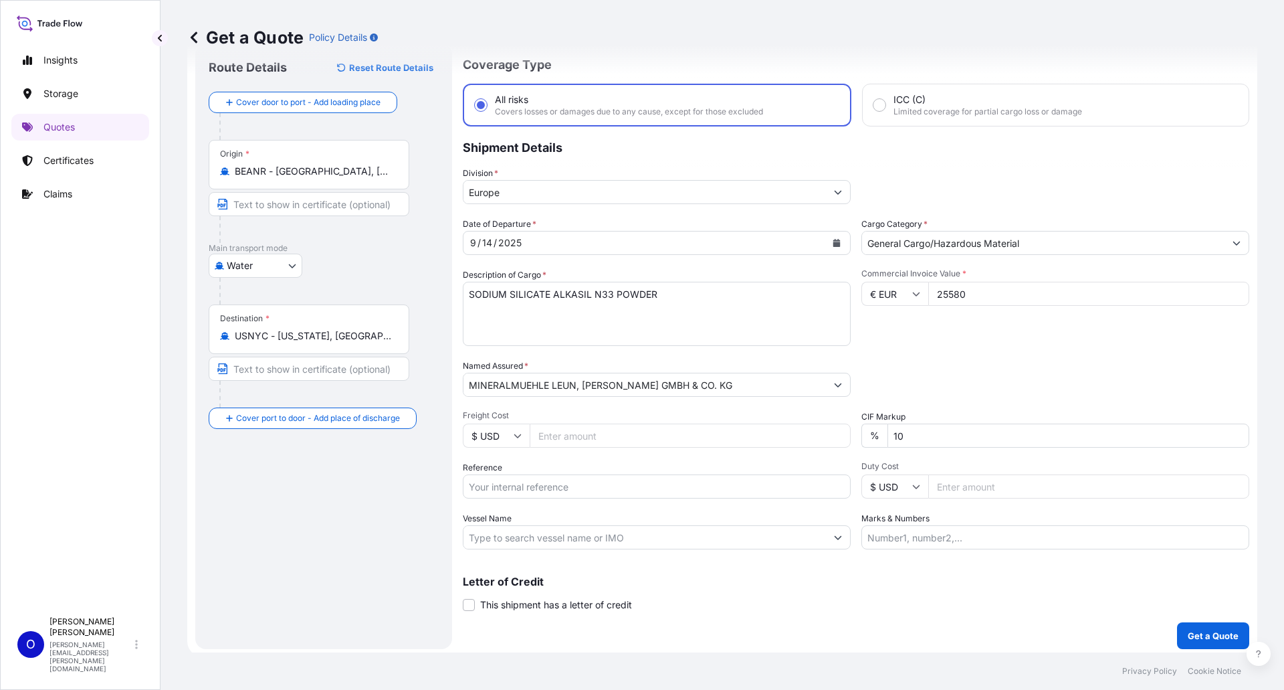
scroll to position [44, 0]
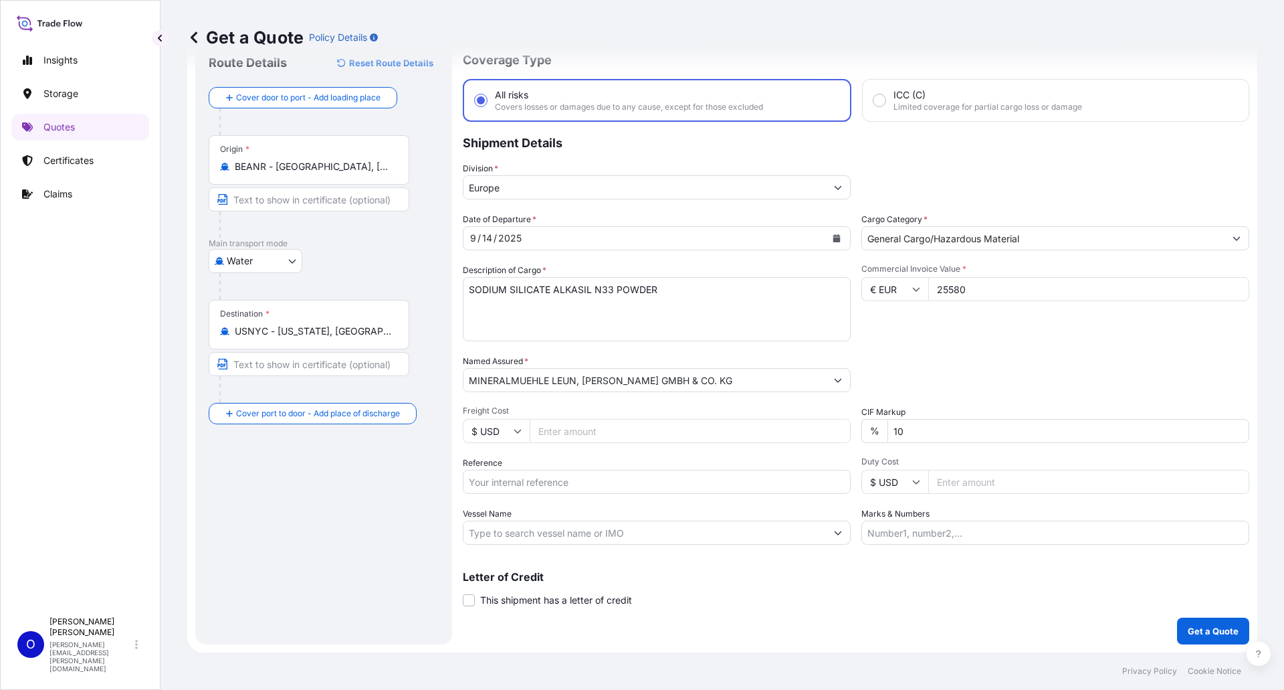
click at [515, 429] on icon at bounding box center [517, 431] width 7 height 4
click at [500, 467] on div "€ EUR" at bounding box center [496, 467] width 56 height 25
type input "€ EUR"
click at [620, 429] on input "Freight Cost" at bounding box center [690, 431] width 321 height 24
type input "3730"
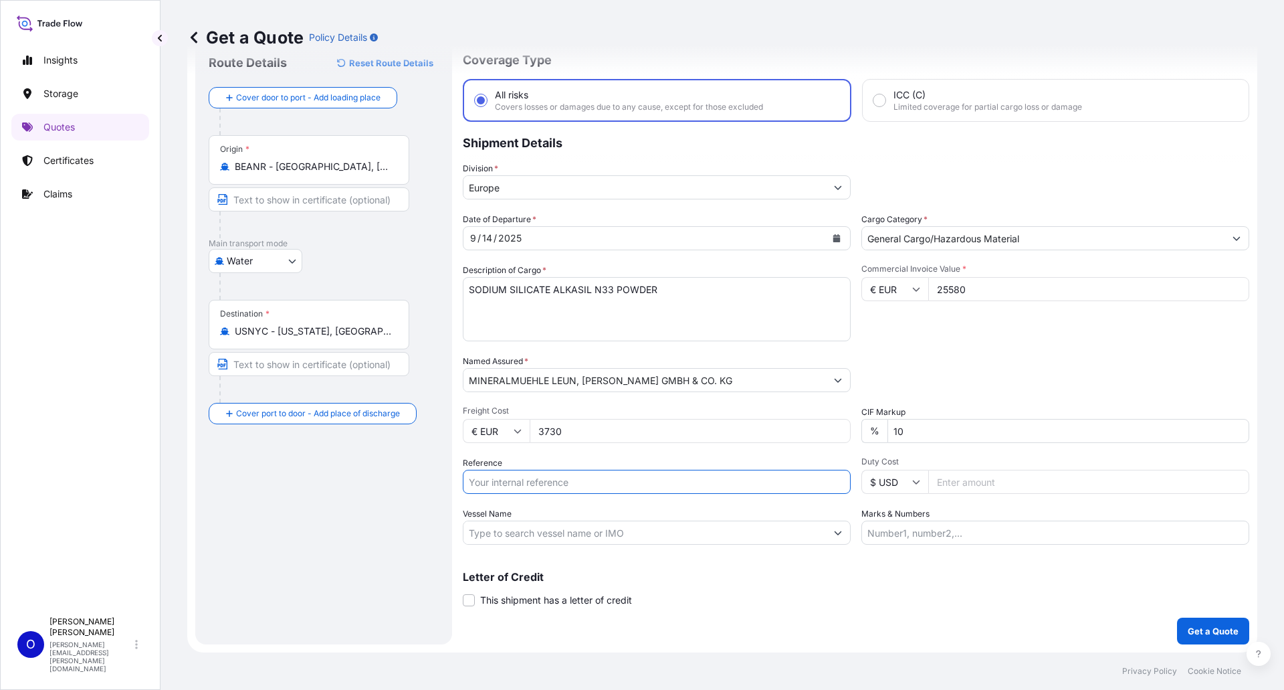
click at [577, 484] on input "Reference" at bounding box center [657, 482] width 388 height 24
click at [563, 476] on input "1856056" at bounding box center [657, 482] width 388 height 24
type input "1856054283"
click at [660, 536] on input "Vessel Name" at bounding box center [645, 532] width 363 height 24
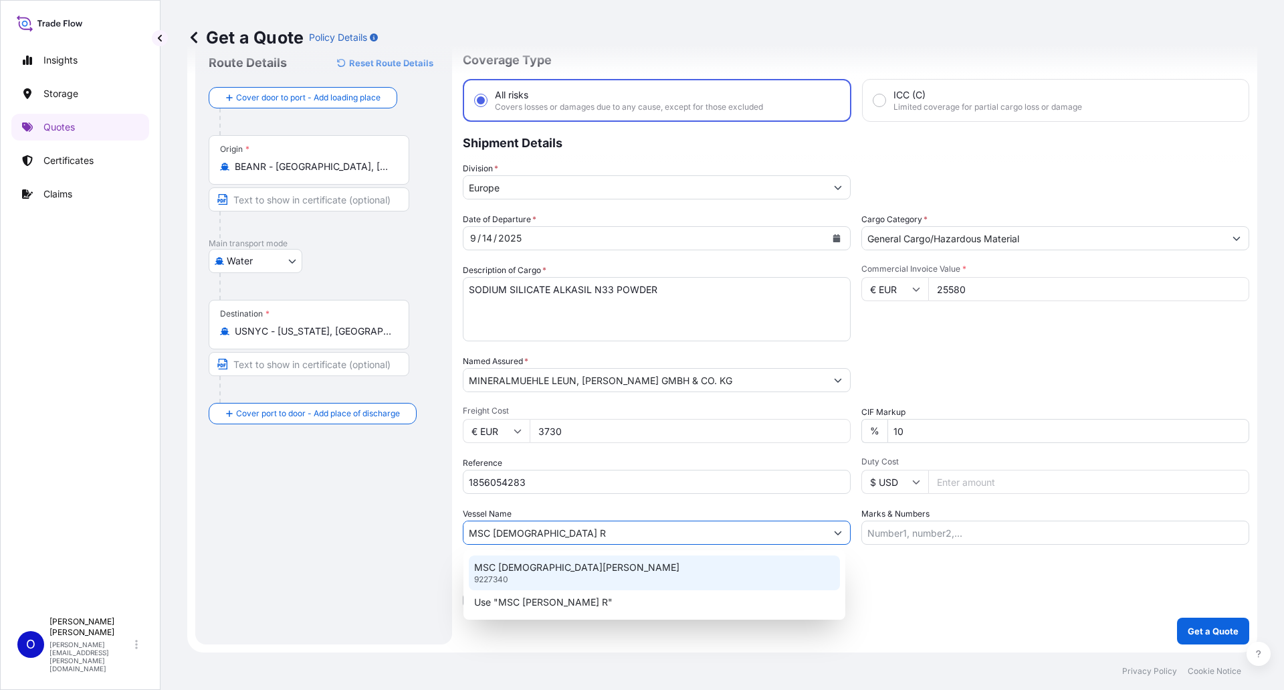
click at [609, 567] on div "MSC [PERSON_NAME] 9227340" at bounding box center [654, 572] width 371 height 35
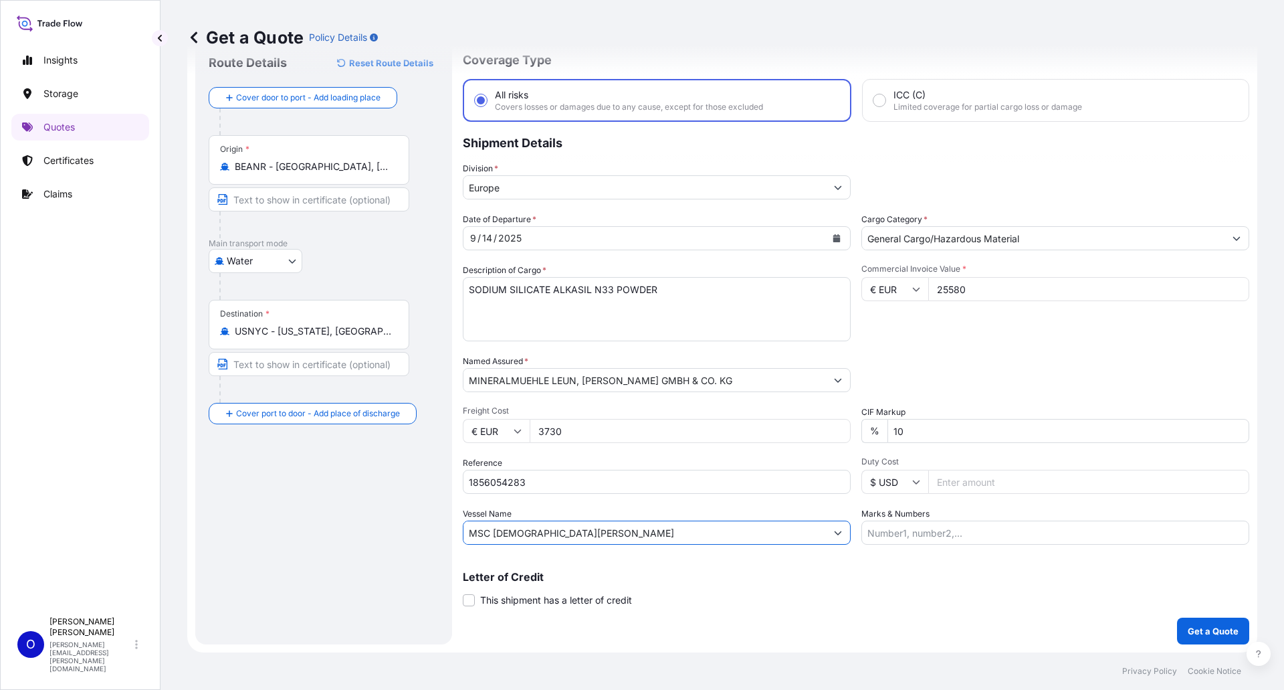
type input "MSC [DEMOGRAPHIC_DATA][PERSON_NAME]"
click at [915, 539] on input "Marks & Numbers" at bounding box center [1056, 532] width 388 height 24
click at [905, 528] on input "Marks & Numbers" at bounding box center [1056, 532] width 388 height 24
paste input "MINTEQ INTERNATIONAL INC [GEOGRAPHIC_DATA] [STREET_ADDRESS][PERSON_NAME] SILICA…"
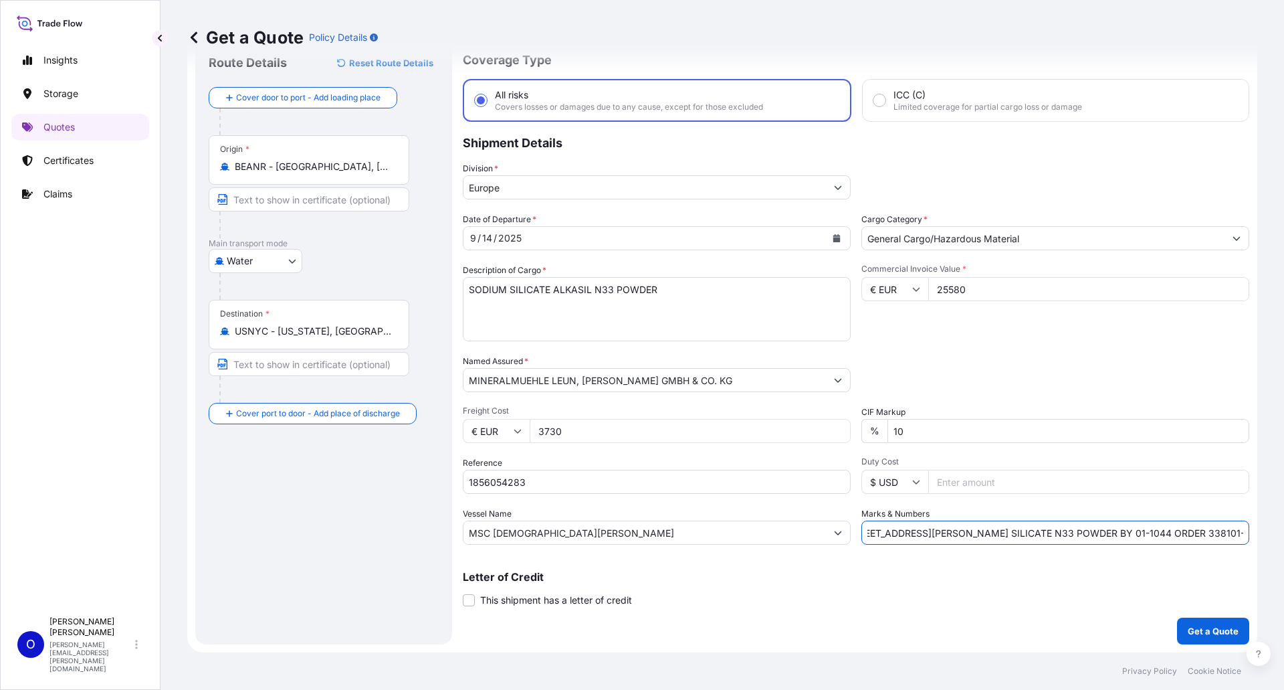
type input "MINTEQ INTERNATIONAL INC [GEOGRAPHIC_DATA] [STREET_ADDRESS][PERSON_NAME] SILICA…"
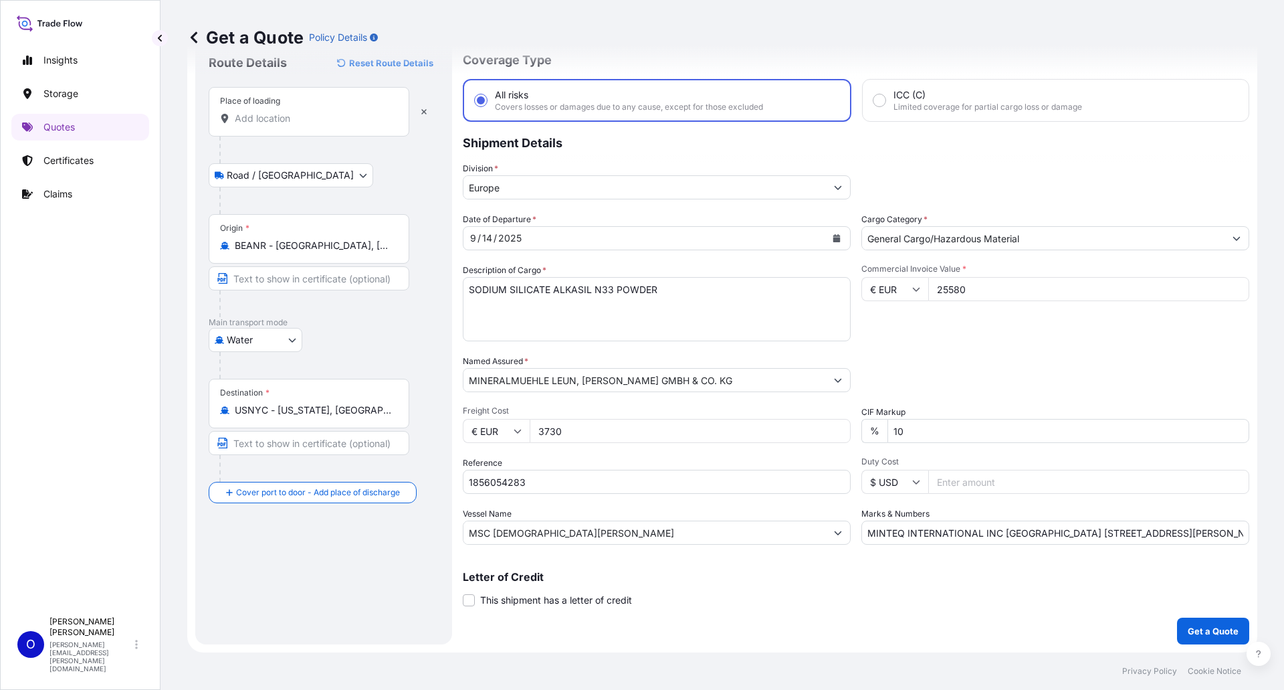
click at [255, 104] on div "Place of loading" at bounding box center [250, 101] width 60 height 11
click at [255, 112] on input "Place of loading" at bounding box center [314, 118] width 158 height 13
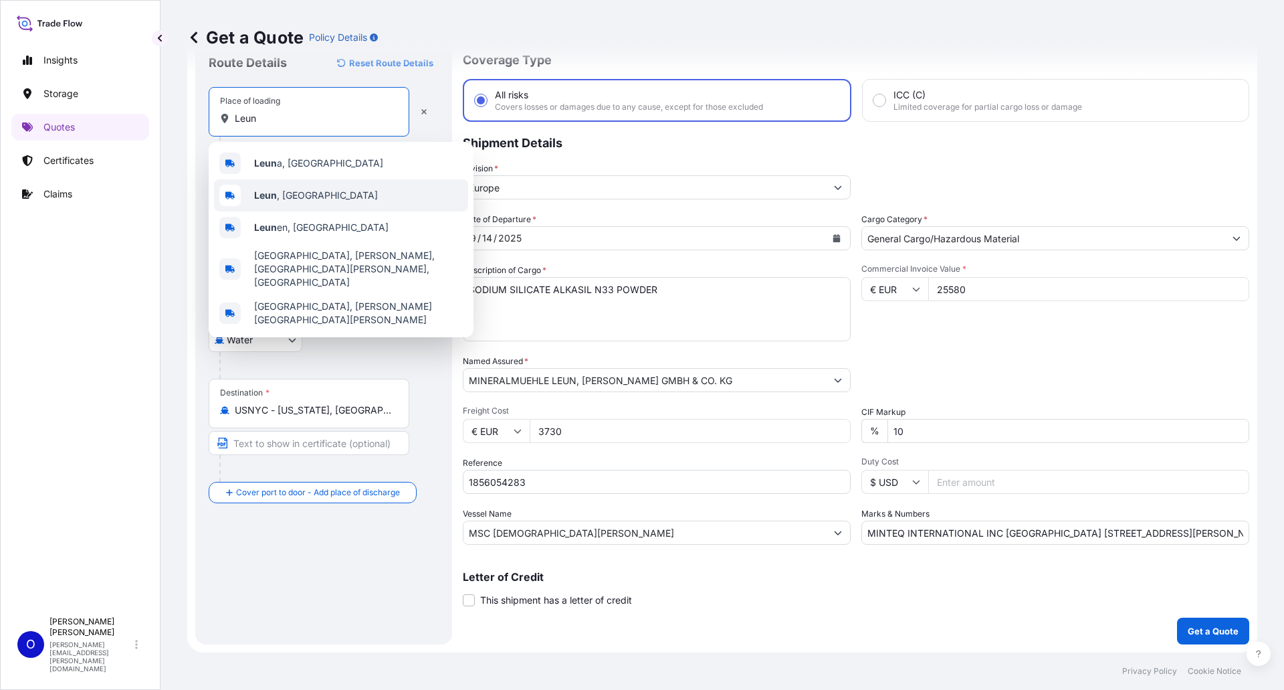
click at [300, 190] on span "[GEOGRAPHIC_DATA] , [GEOGRAPHIC_DATA]" at bounding box center [316, 195] width 124 height 13
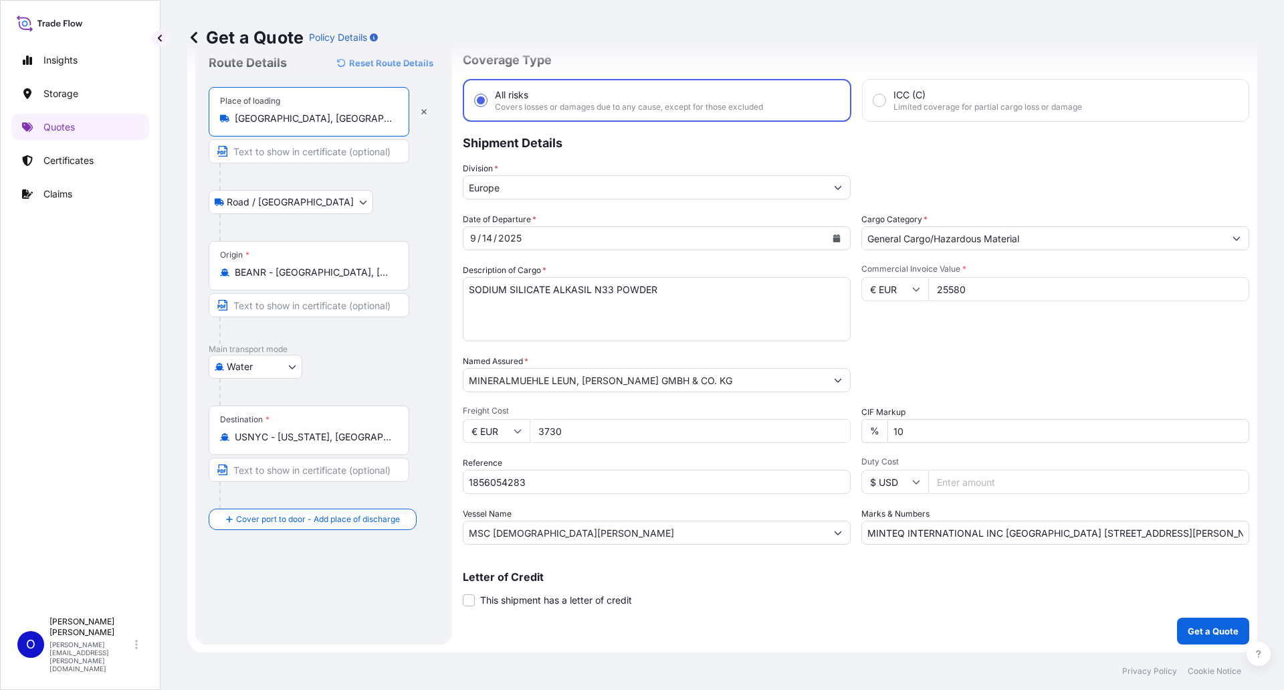
type input "[GEOGRAPHIC_DATA], [GEOGRAPHIC_DATA]"
click at [356, 197] on div "Road / [GEOGRAPHIC_DATA] / Inland" at bounding box center [324, 202] width 230 height 24
click at [1207, 629] on p "Get a Quote" at bounding box center [1213, 630] width 51 height 13
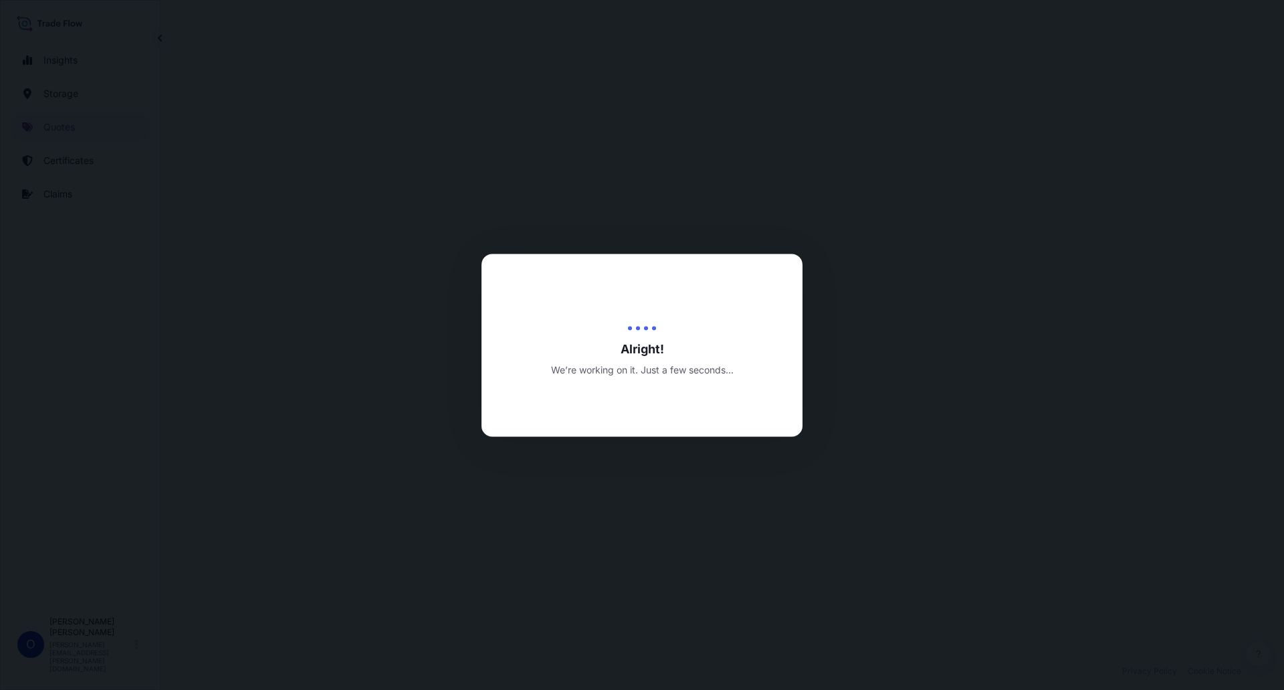
select select "Road / [GEOGRAPHIC_DATA]"
select select "Water"
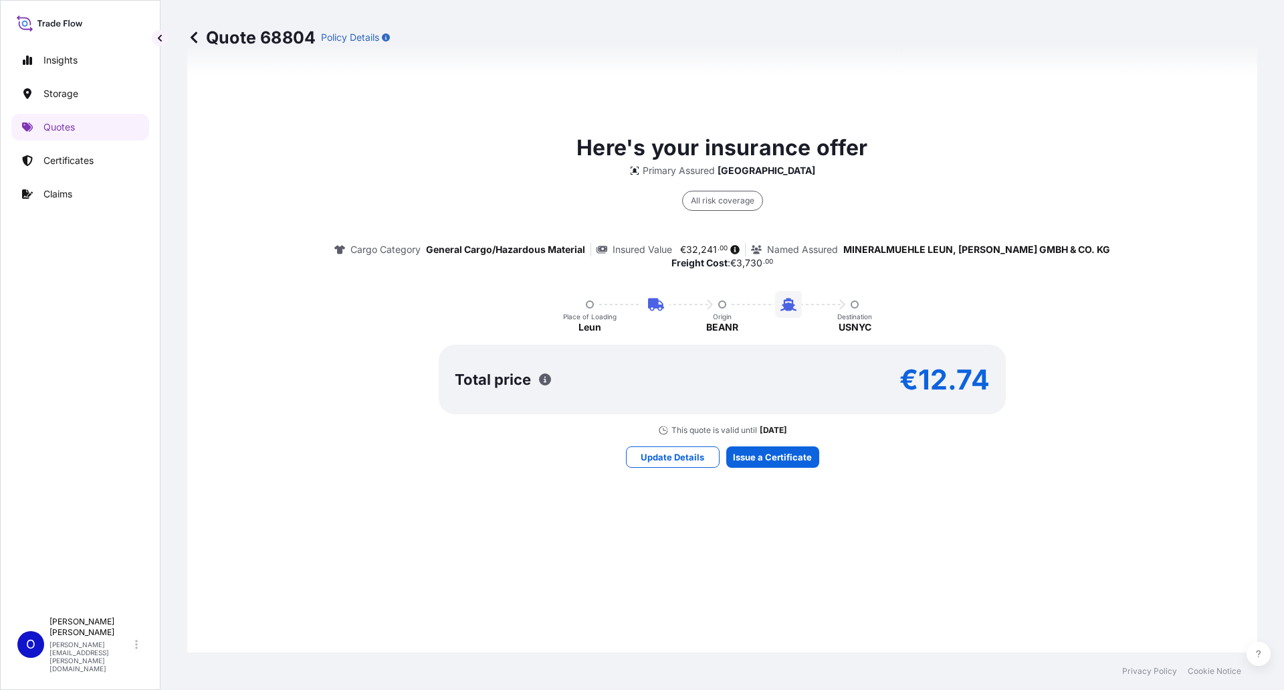
scroll to position [910, 0]
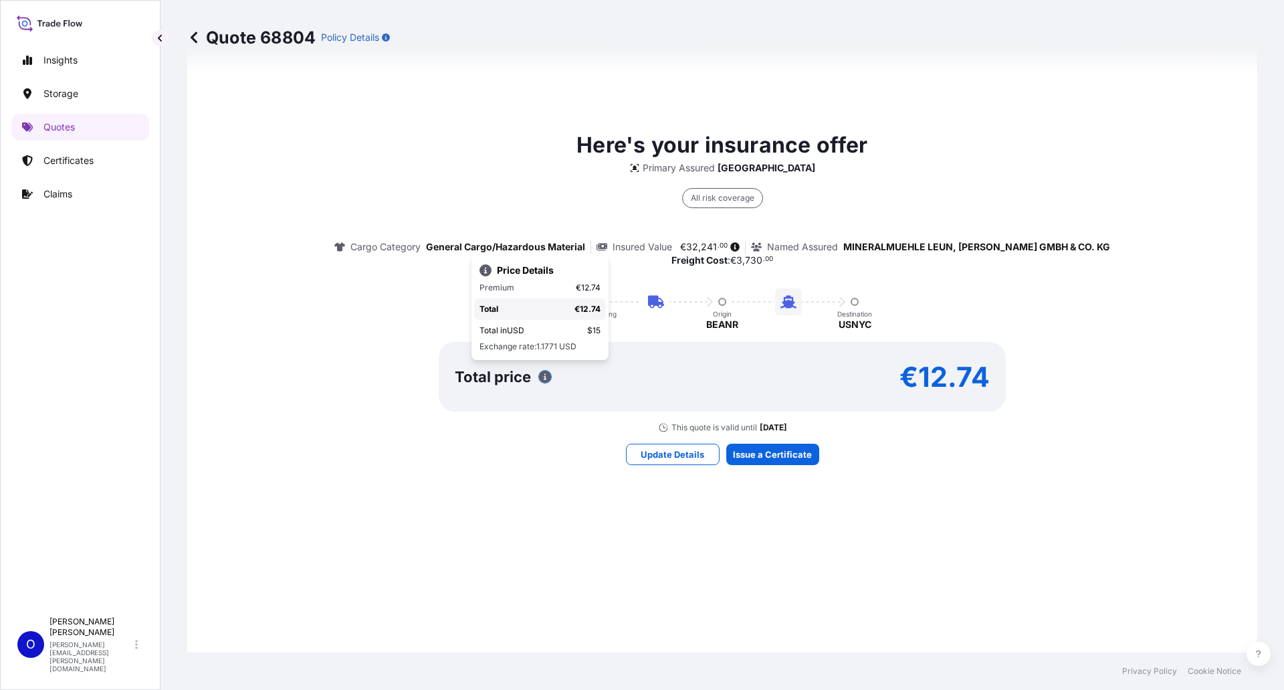
click at [1001, 519] on div "Here's your insurance offer Primary Assured [GEOGRAPHIC_DATA] All risk coverage…" at bounding box center [722, 296] width 1033 height 957
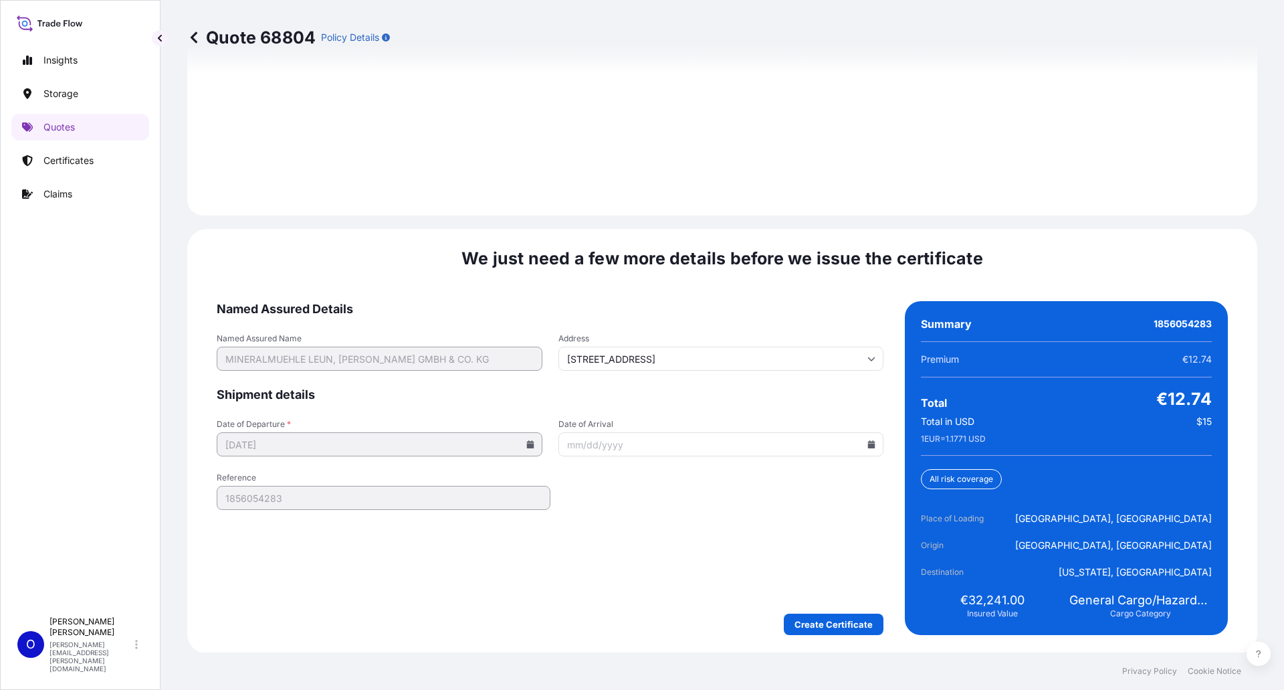
scroll to position [1929, 0]
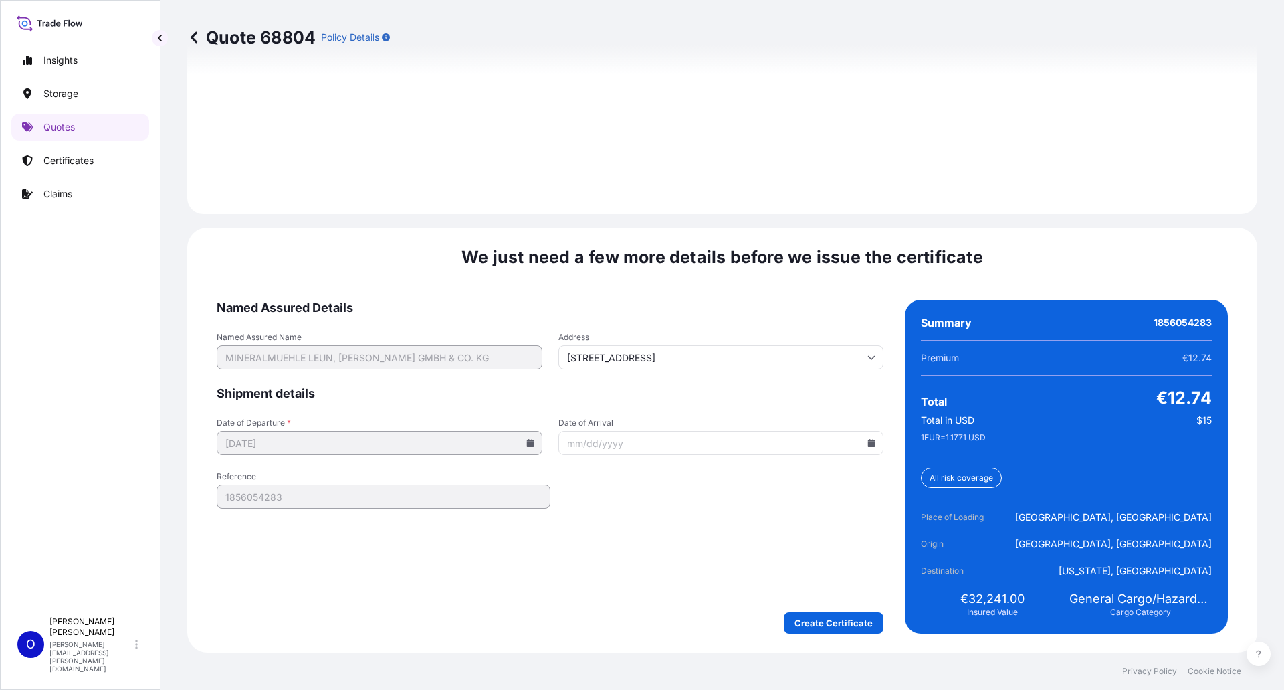
click at [665, 441] on input "Date of Arrival" at bounding box center [722, 443] width 326 height 24
click at [868, 442] on icon at bounding box center [871, 443] width 7 height 8
click at [744, 345] on button "26" at bounding box center [747, 348] width 21 height 21
type input "[DATE]"
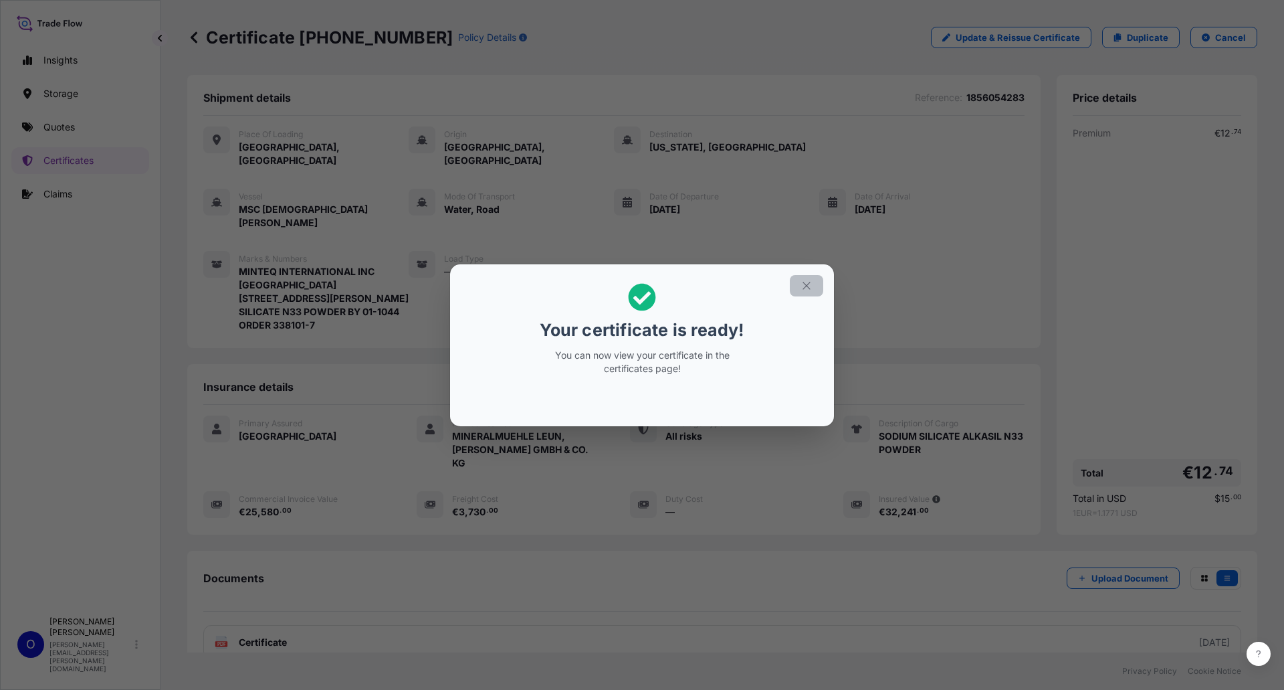
click at [807, 286] on icon "button" at bounding box center [807, 286] width 12 height 12
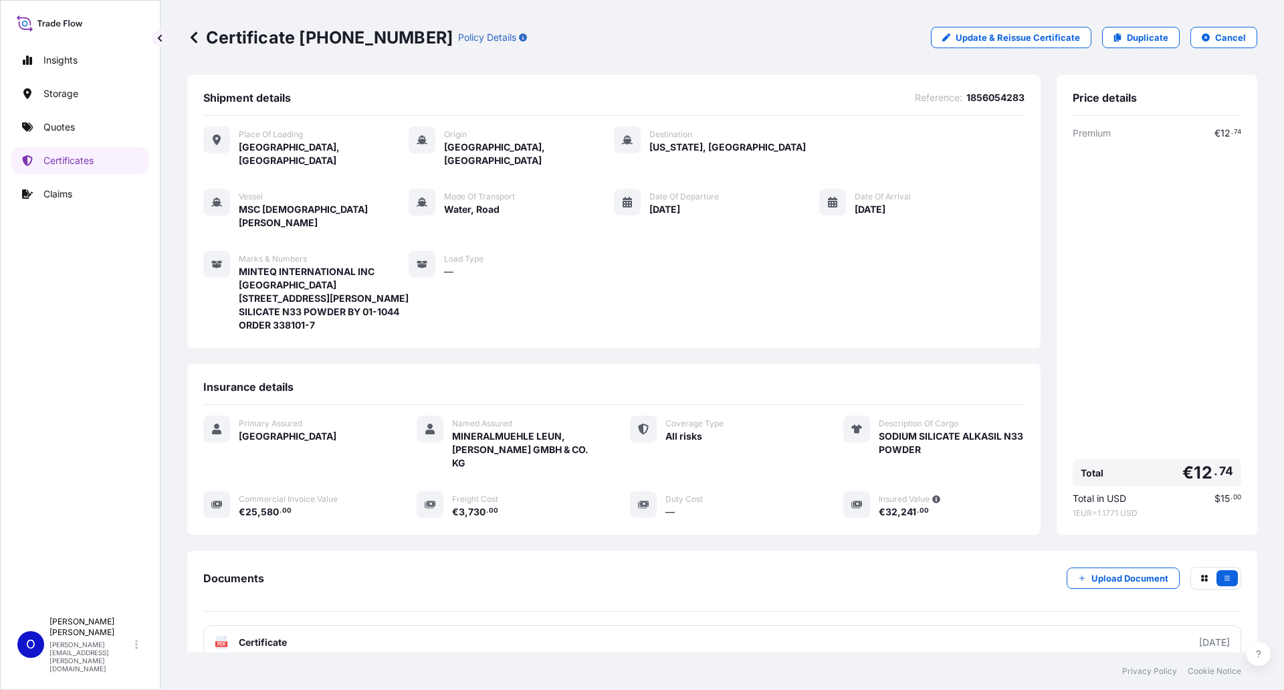
scroll to position [67, 0]
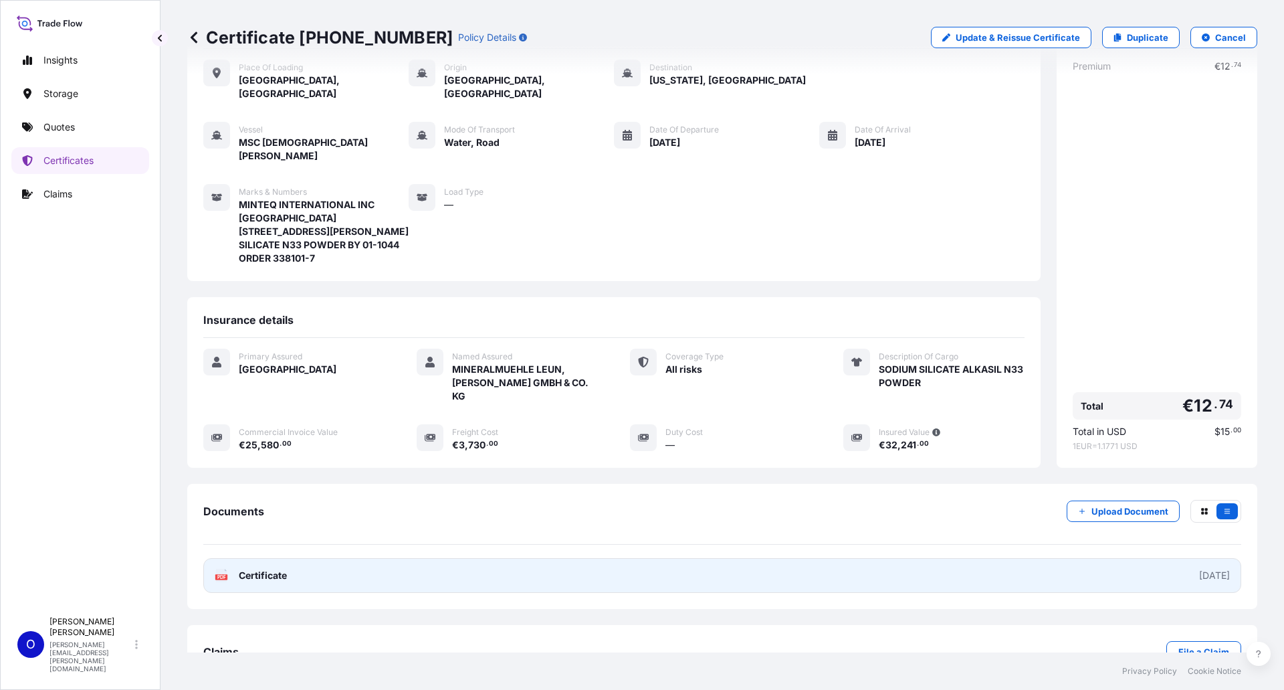
click at [217, 575] on text "PDF" at bounding box center [221, 577] width 9 height 5
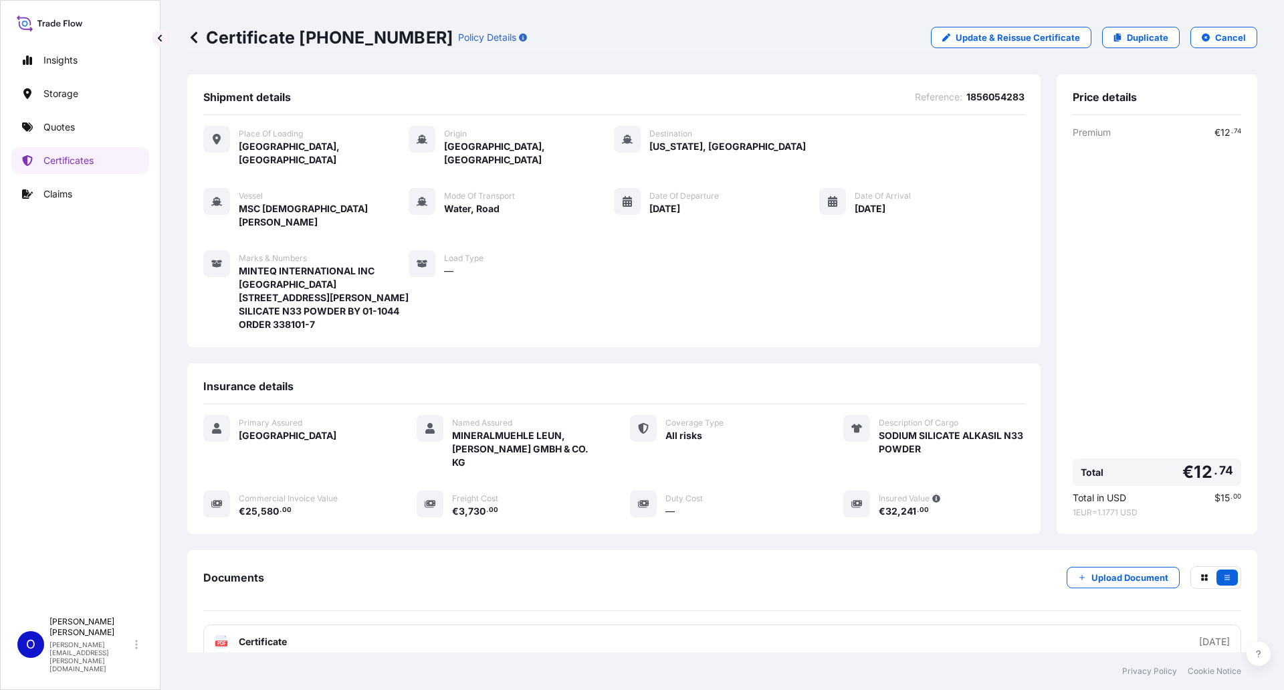
scroll to position [0, 0]
click at [70, 127] on p "Quotes" at bounding box center [58, 126] width 31 height 13
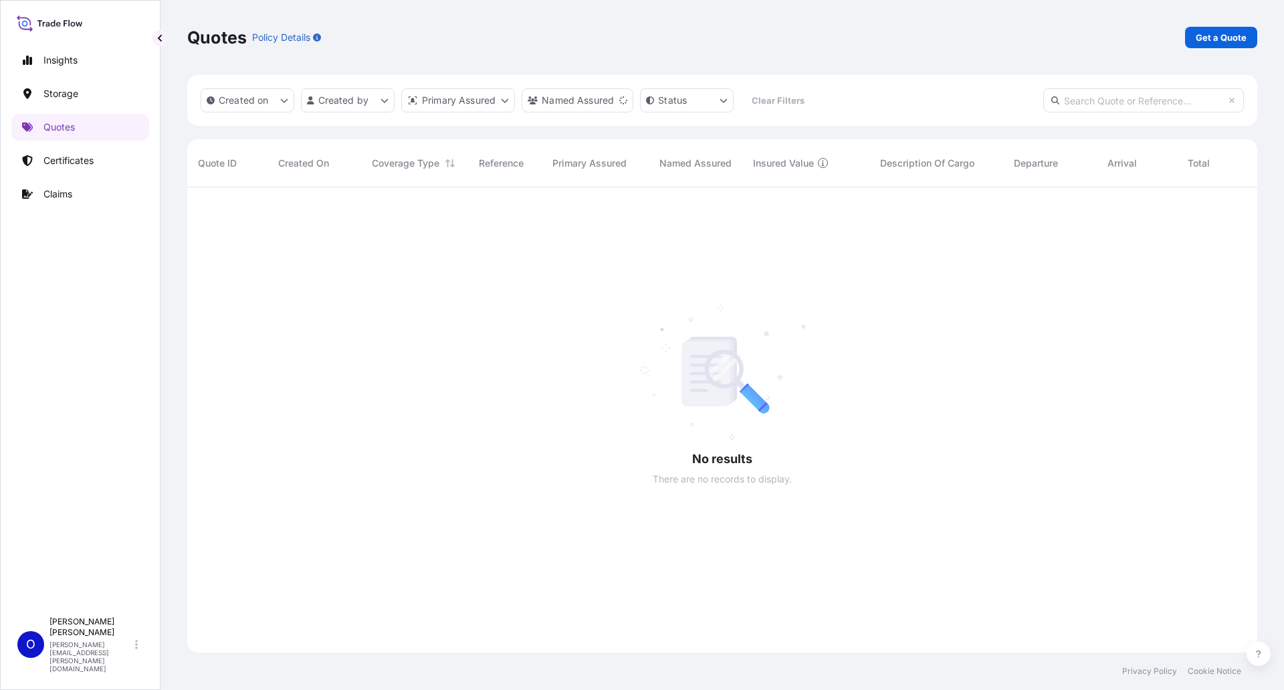
scroll to position [503, 1060]
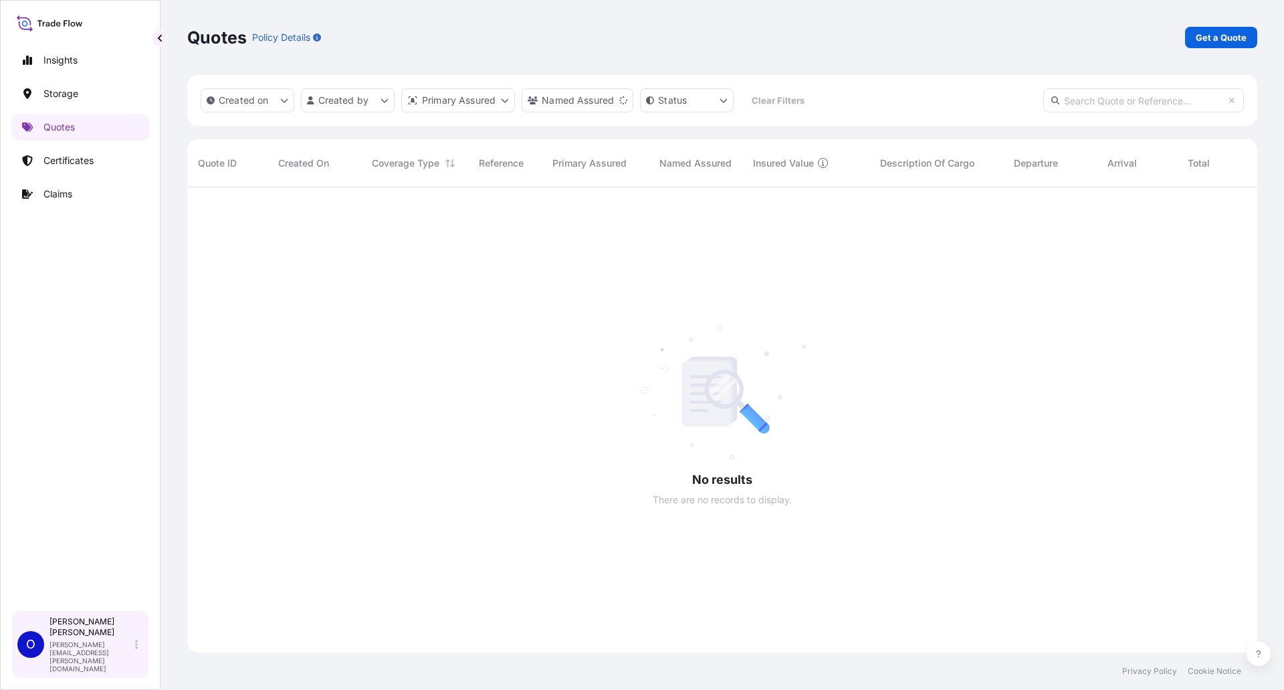
click at [77, 638] on p "[PERSON_NAME]" at bounding box center [91, 626] width 83 height 21
